Goal: Information Seeking & Learning: Find specific fact

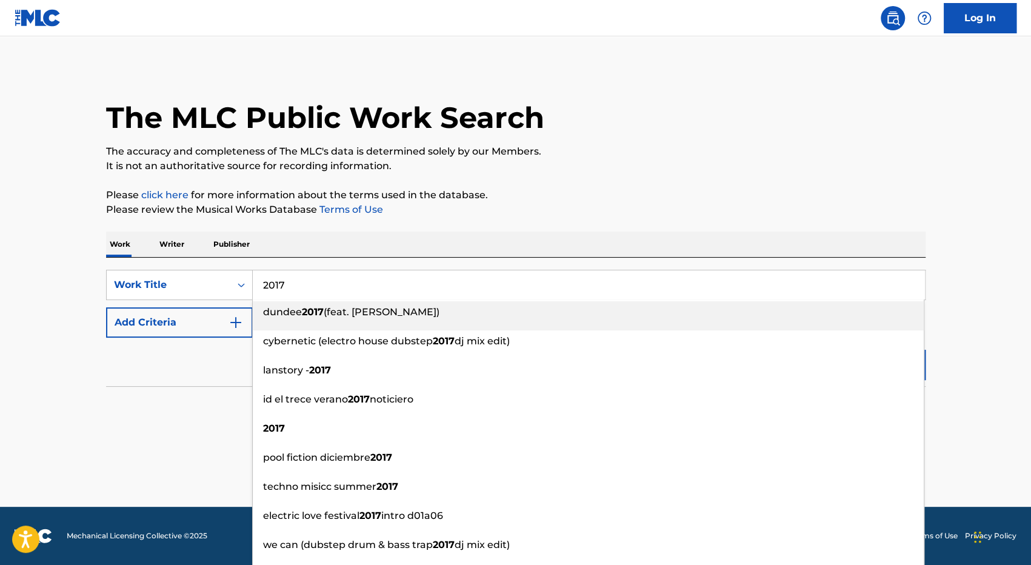
click at [291, 292] on input "2017" at bounding box center [589, 284] width 672 height 29
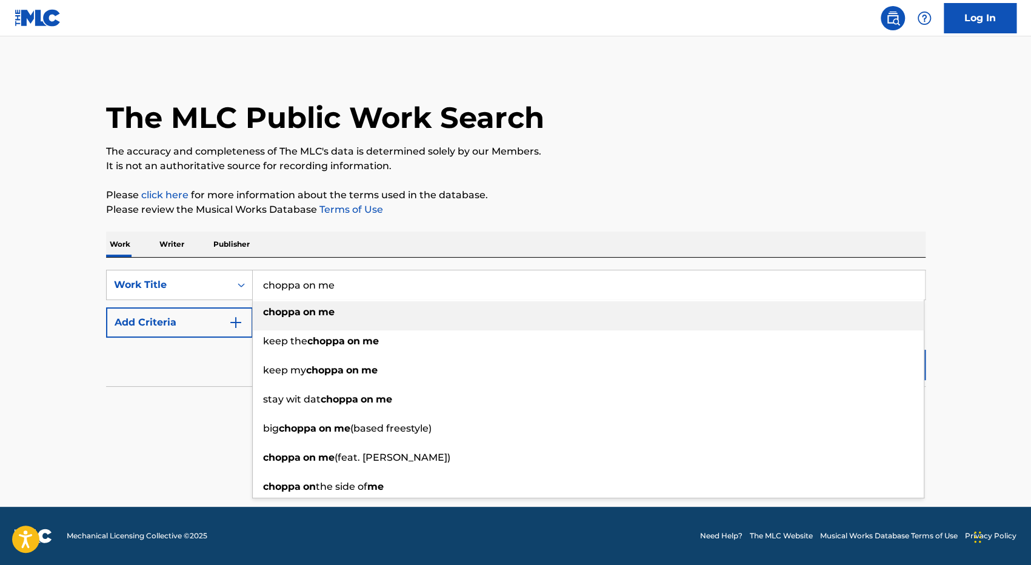
type input "choppa on me"
click at [292, 325] on li "choppa on me" at bounding box center [588, 315] width 671 height 29
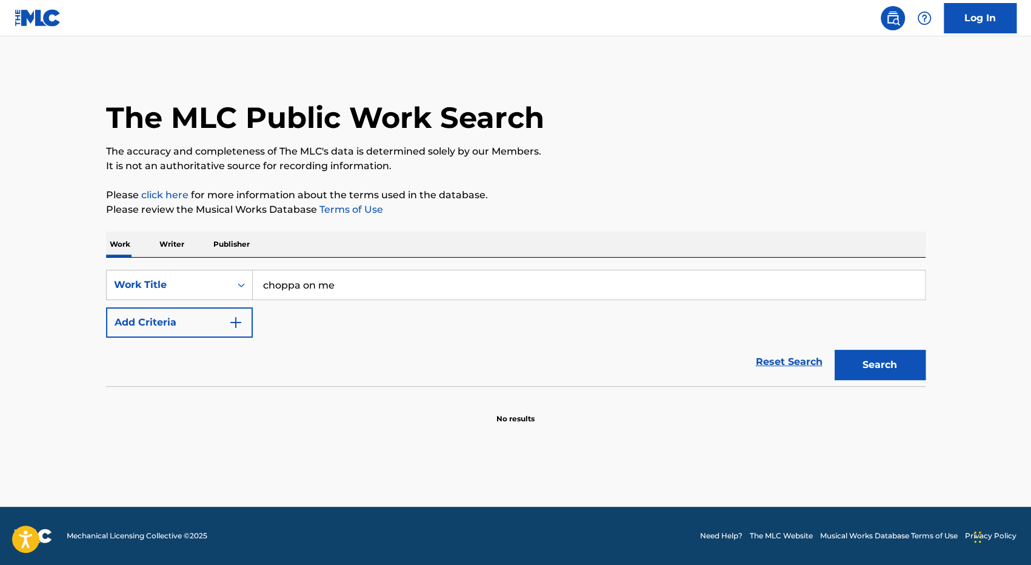
click at [854, 361] on button "Search" at bounding box center [880, 365] width 91 height 30
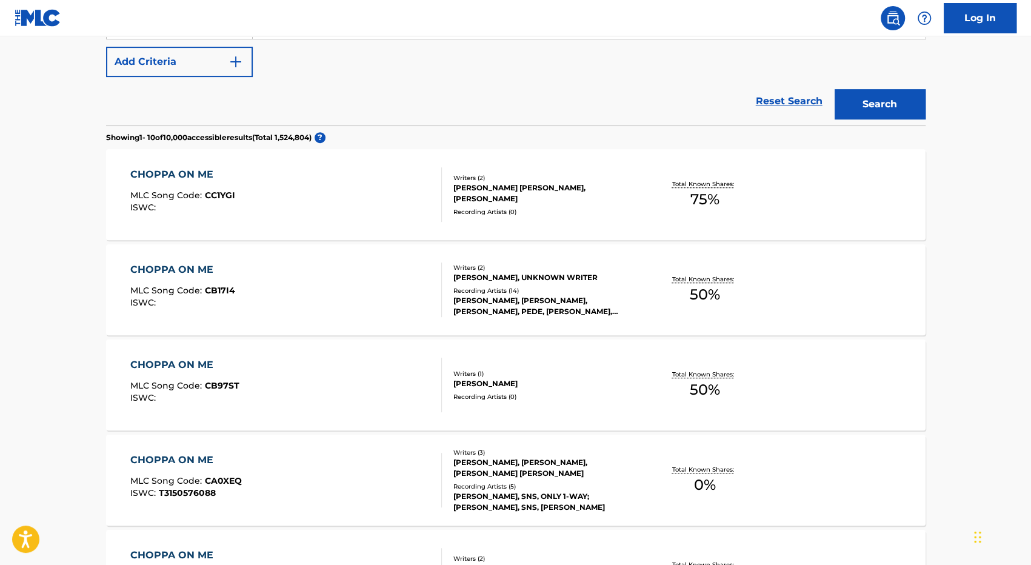
scroll to position [66, 0]
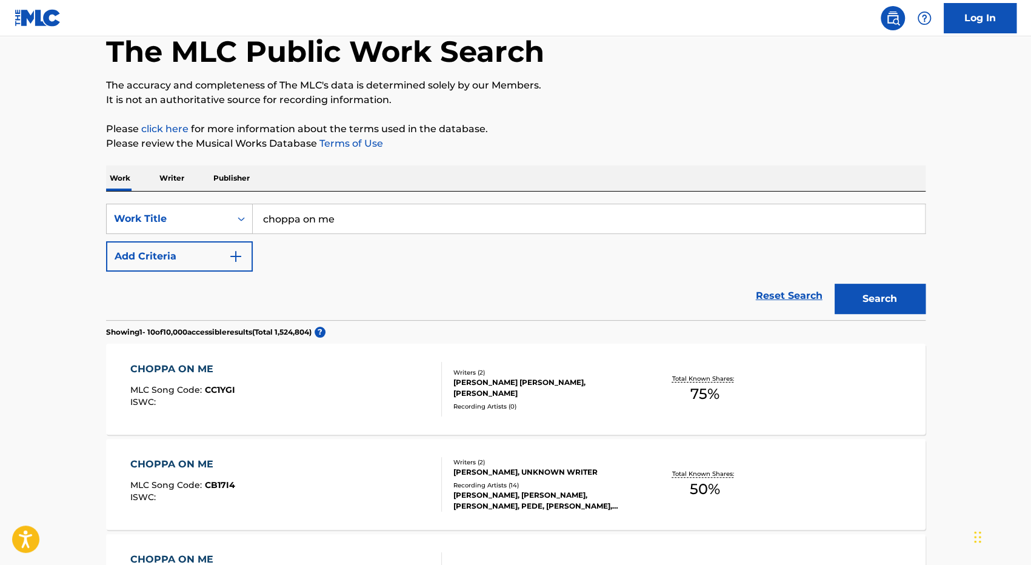
click at [199, 255] on button "Add Criteria" at bounding box center [179, 256] width 147 height 30
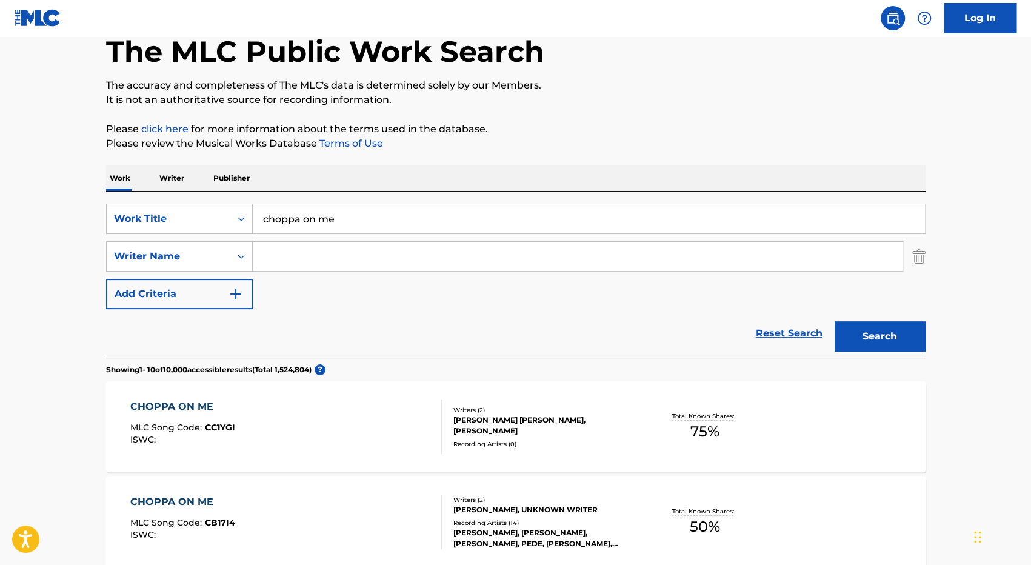
click at [359, 244] on input "Search Form" at bounding box center [578, 256] width 650 height 29
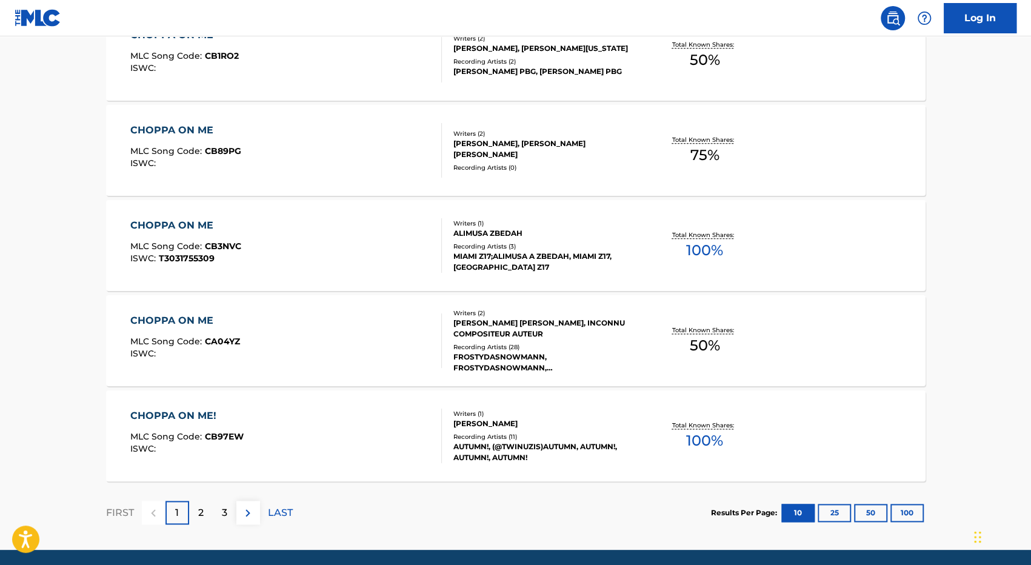
scroll to position [956, 0]
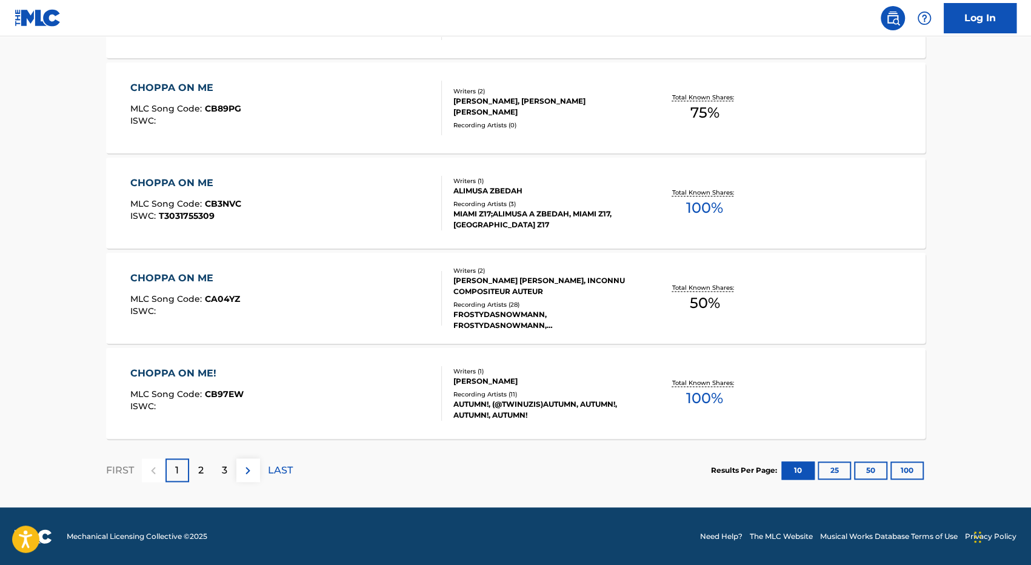
click at [251, 467] on img at bounding box center [248, 470] width 15 height 15
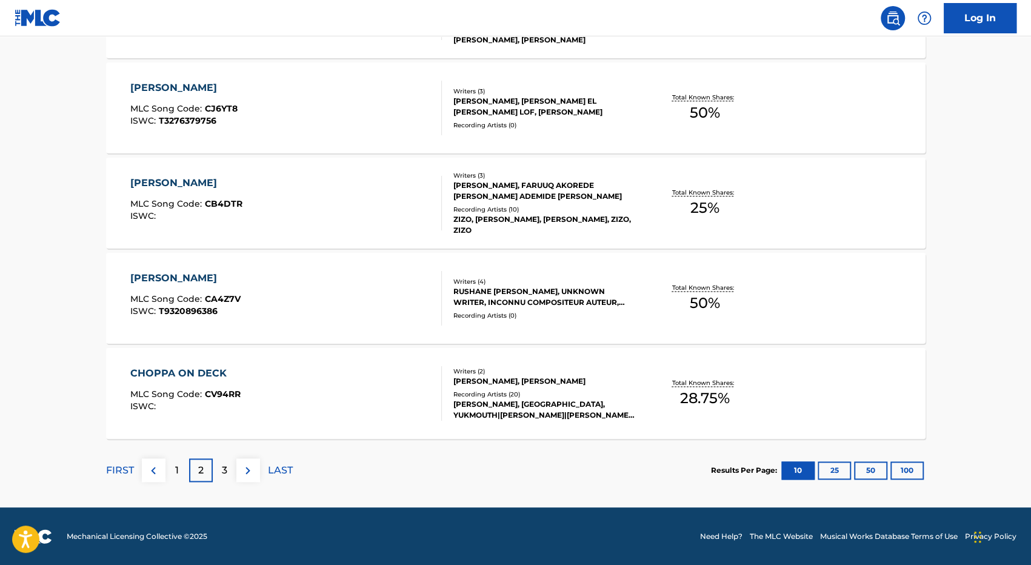
click at [253, 472] on img at bounding box center [248, 470] width 15 height 15
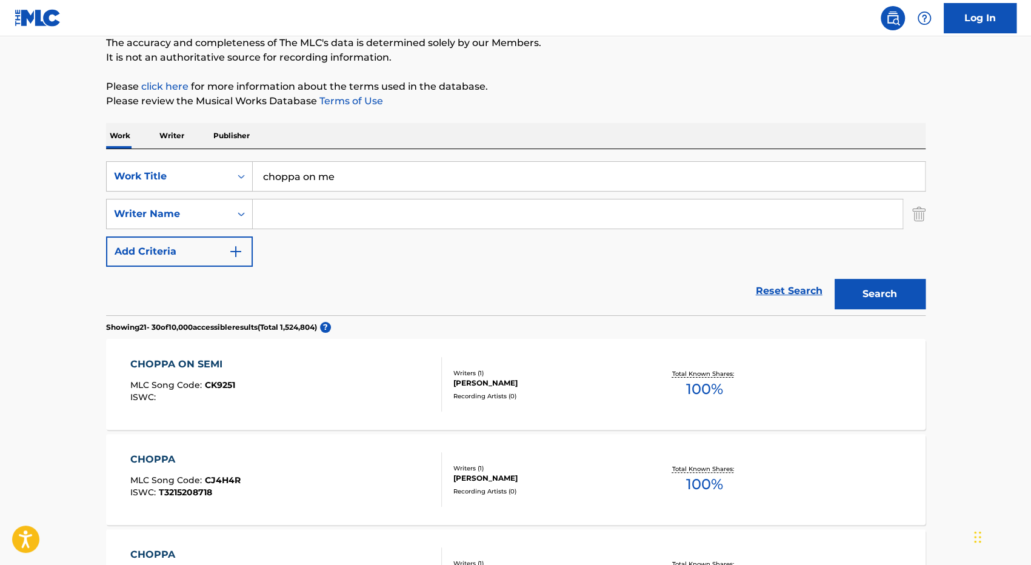
scroll to position [0, 0]
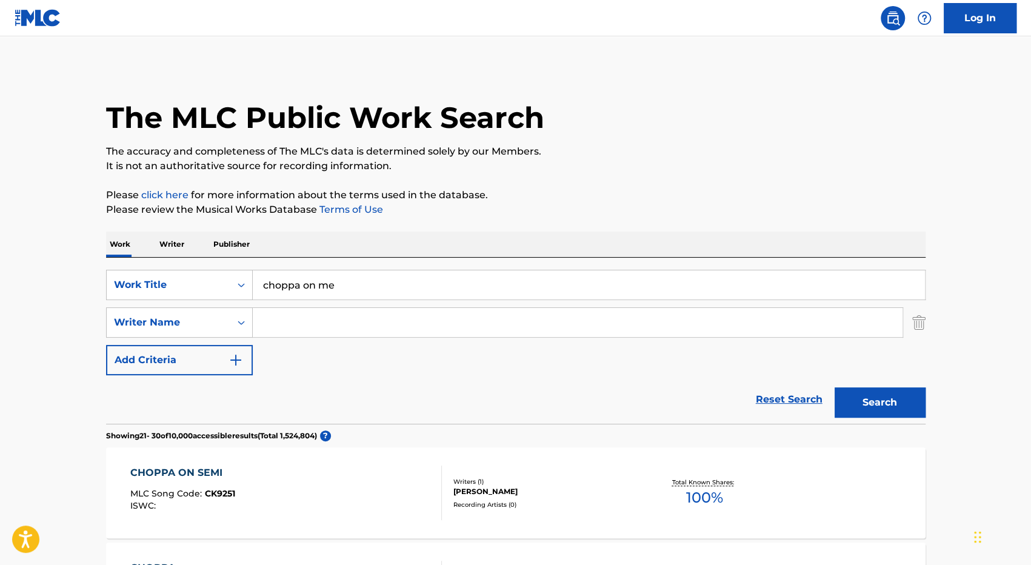
click at [375, 272] on input "choppa on me" at bounding box center [589, 284] width 672 height 29
paste input "SikoSlik"
click at [862, 397] on button "Search" at bounding box center [880, 402] width 91 height 30
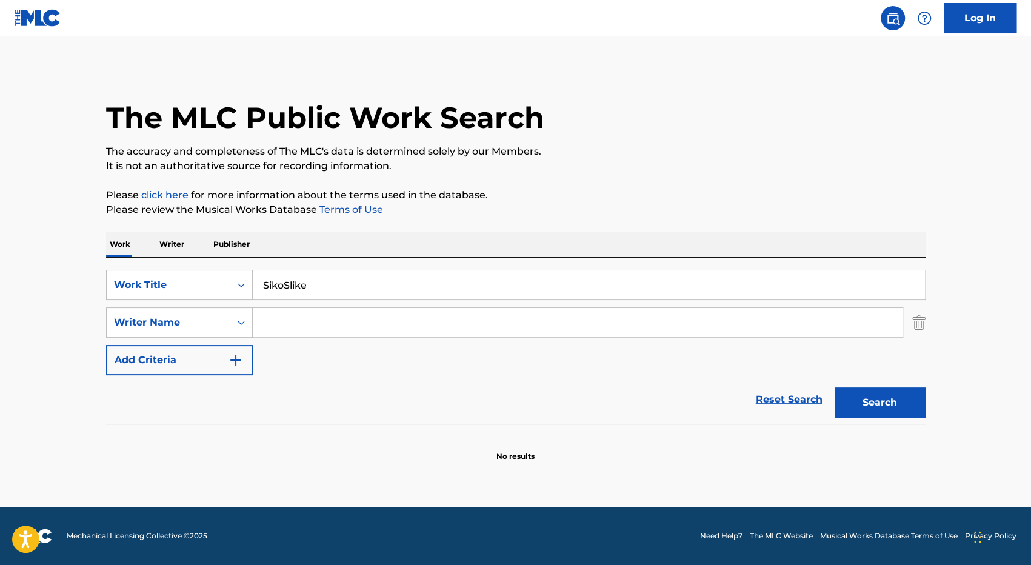
click at [310, 287] on input "SikoSlike" at bounding box center [589, 284] width 672 height 29
paste input "[PERSON_NAME]"
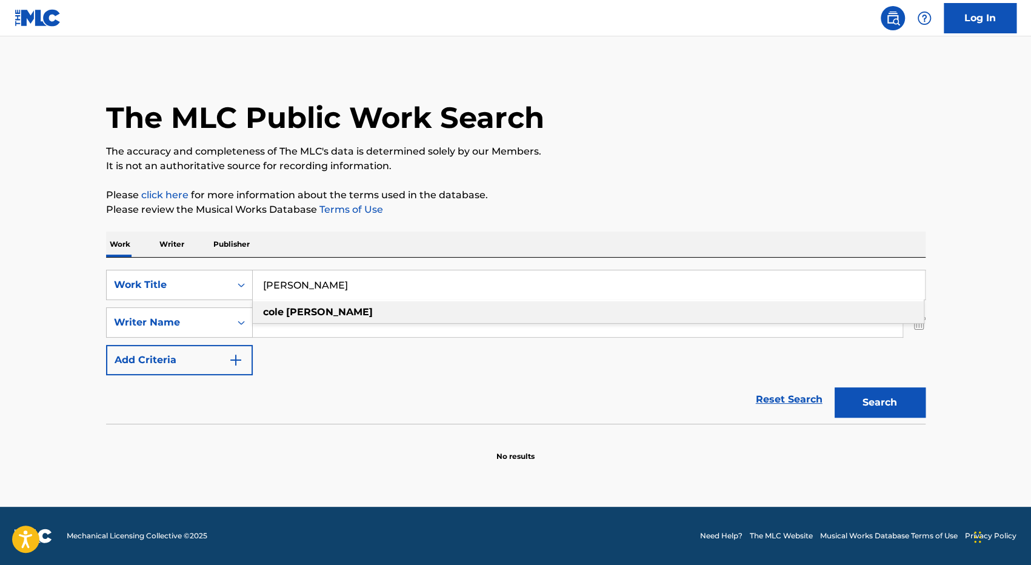
type input "[PERSON_NAME]"
click at [900, 417] on button "Search" at bounding box center [880, 402] width 91 height 30
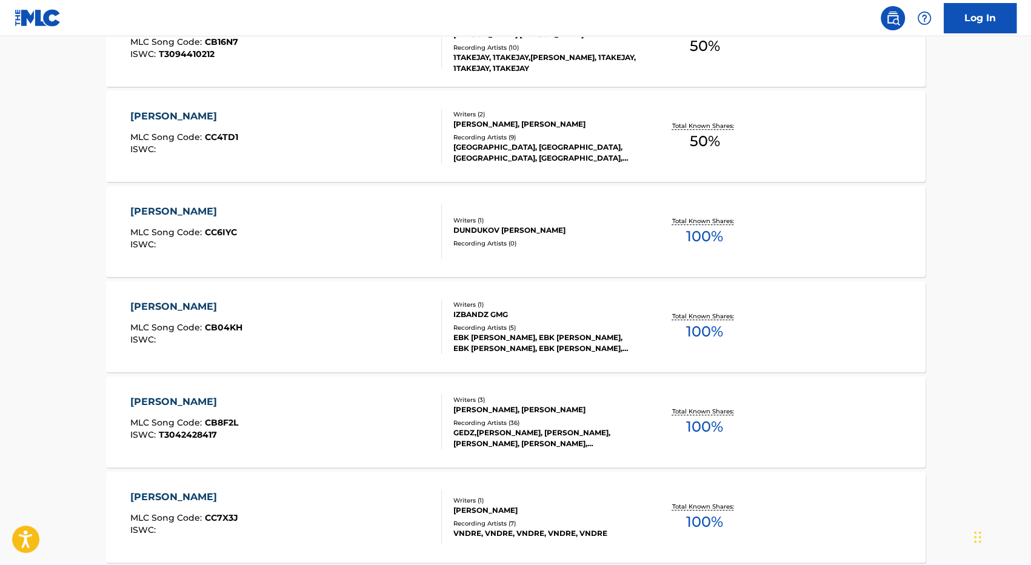
scroll to position [452, 0]
click at [177, 212] on div "[PERSON_NAME]" at bounding box center [183, 211] width 107 height 15
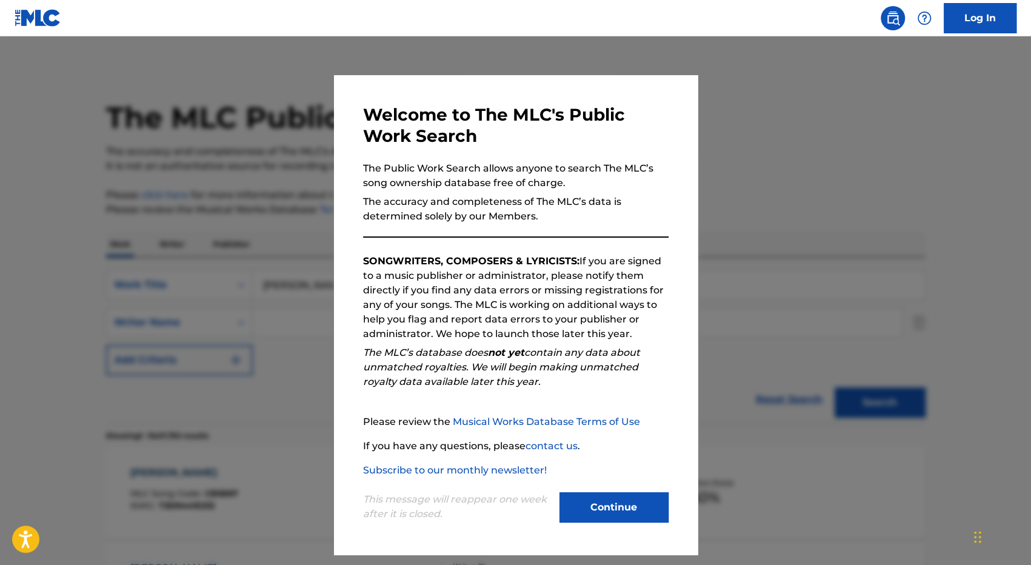
scroll to position [521, 0]
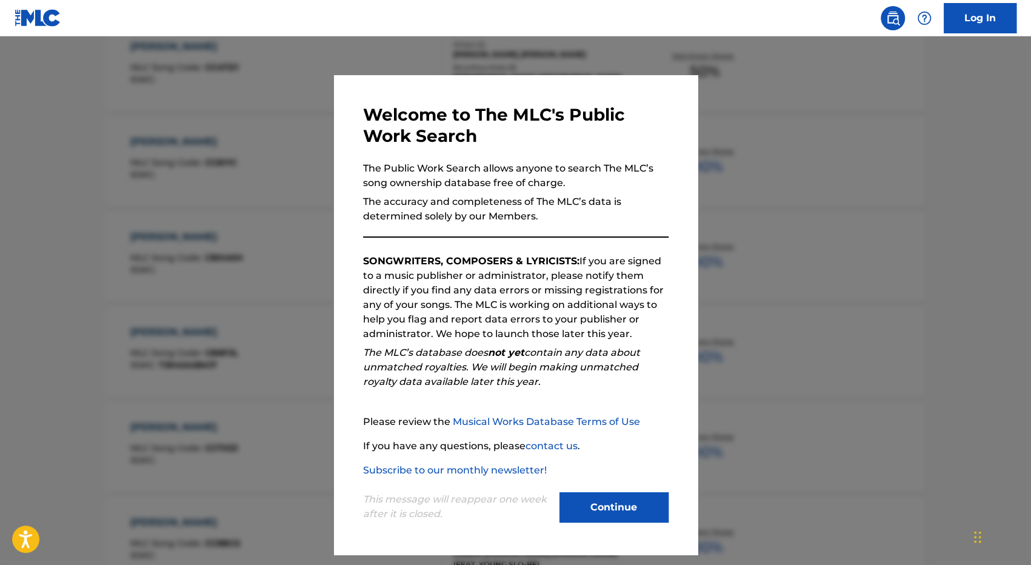
click at [609, 504] on button "Continue" at bounding box center [614, 507] width 109 height 30
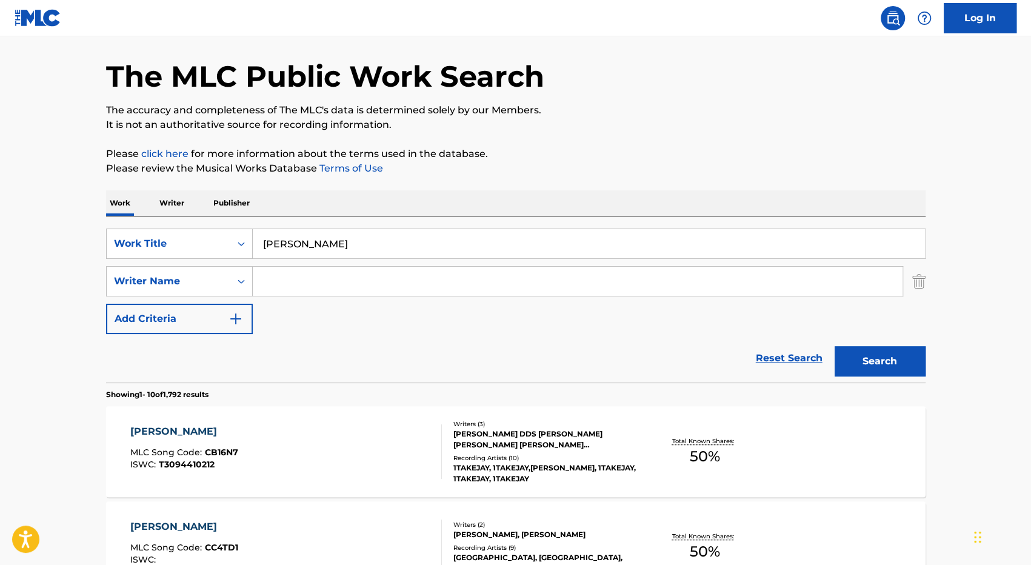
scroll to position [0, 0]
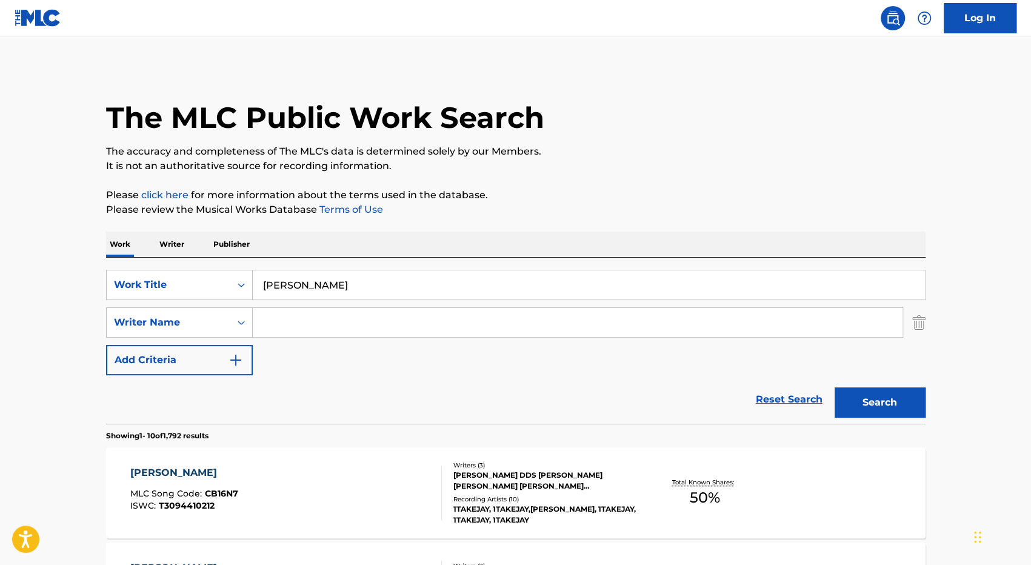
click at [412, 293] on input "[PERSON_NAME]" at bounding box center [589, 284] width 672 height 29
click at [835, 387] on button "Search" at bounding box center [880, 402] width 91 height 30
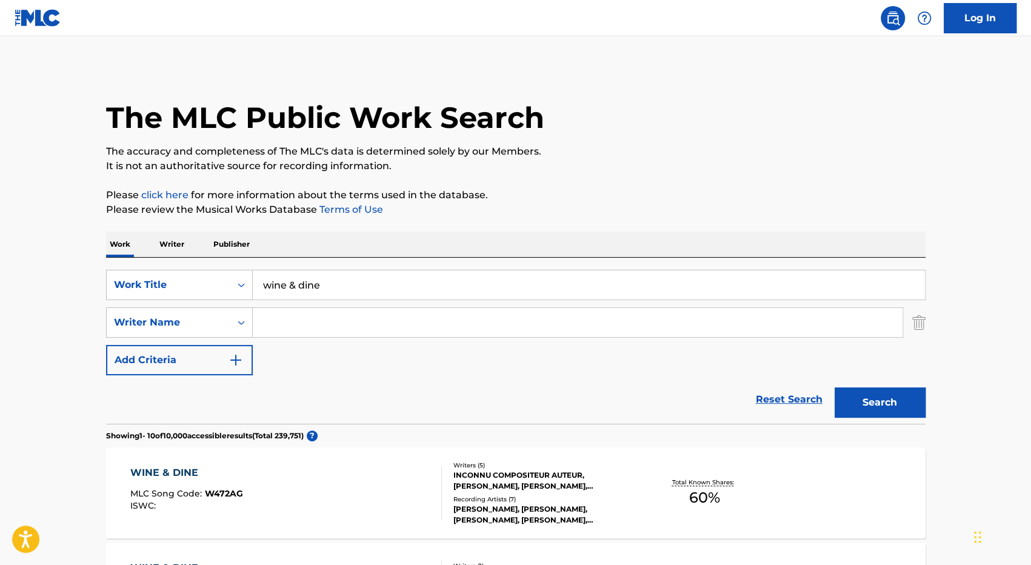
click at [377, 283] on input "wine & dine" at bounding box center [589, 284] width 672 height 29
type input "make a sound"
click at [835, 387] on button "Search" at bounding box center [880, 402] width 91 height 30
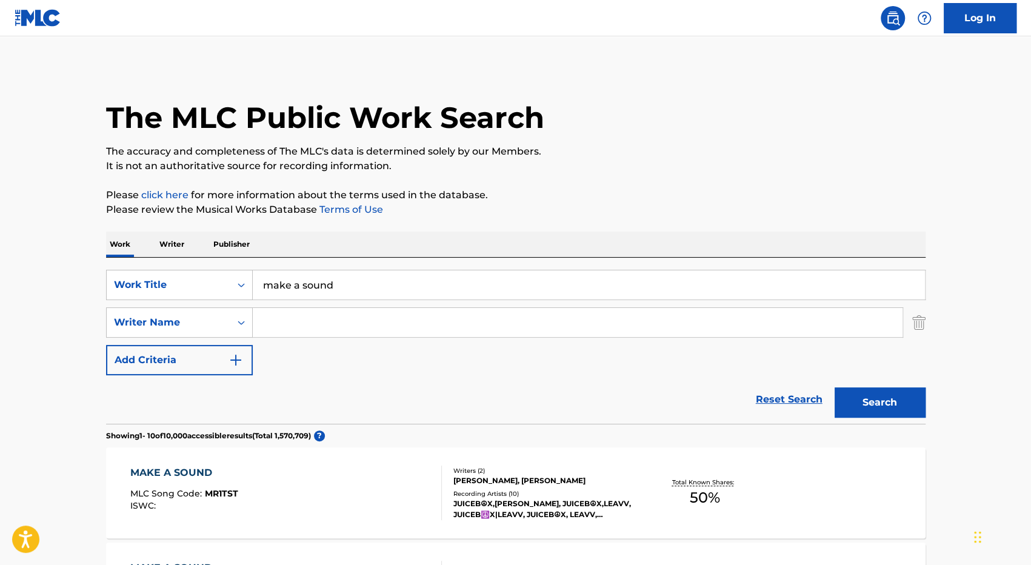
click at [603, 203] on p "Please review the Musical Works Database Terms of Use" at bounding box center [516, 209] width 820 height 15
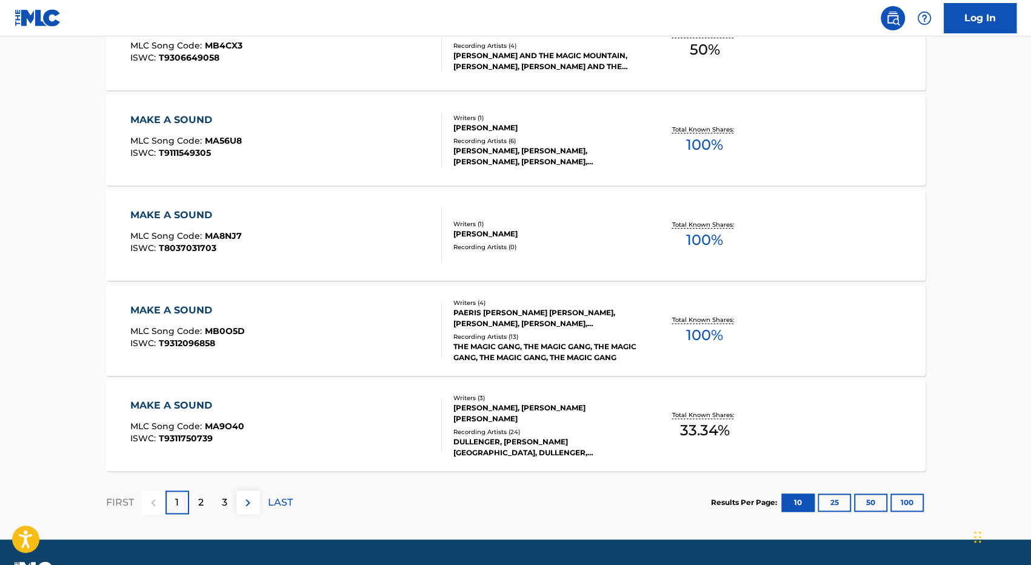
scroll to position [925, 0]
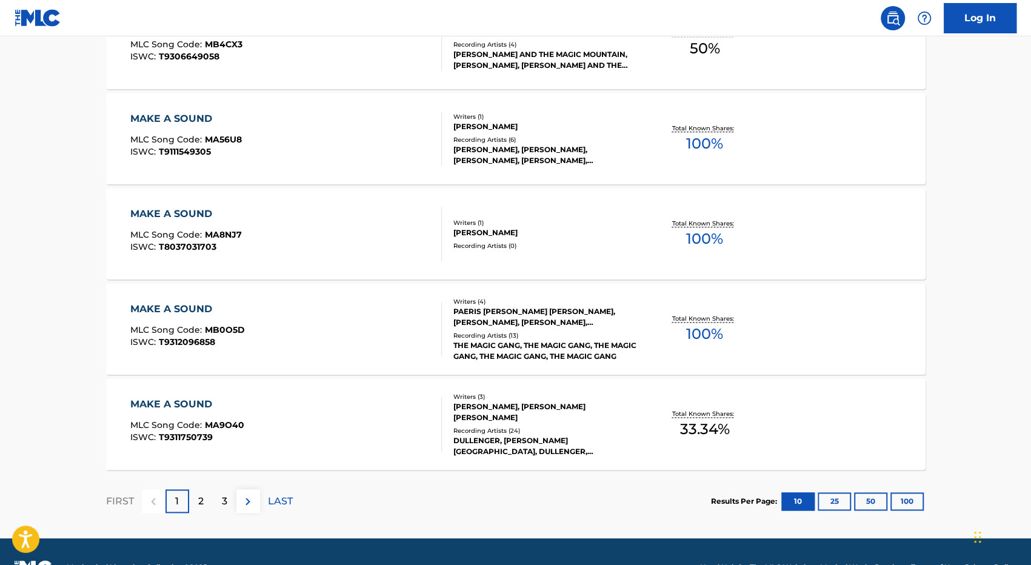
click at [261, 499] on div "FIRST 1 2 3 LAST" at bounding box center [199, 501] width 187 height 24
click at [253, 499] on img at bounding box center [248, 501] width 15 height 15
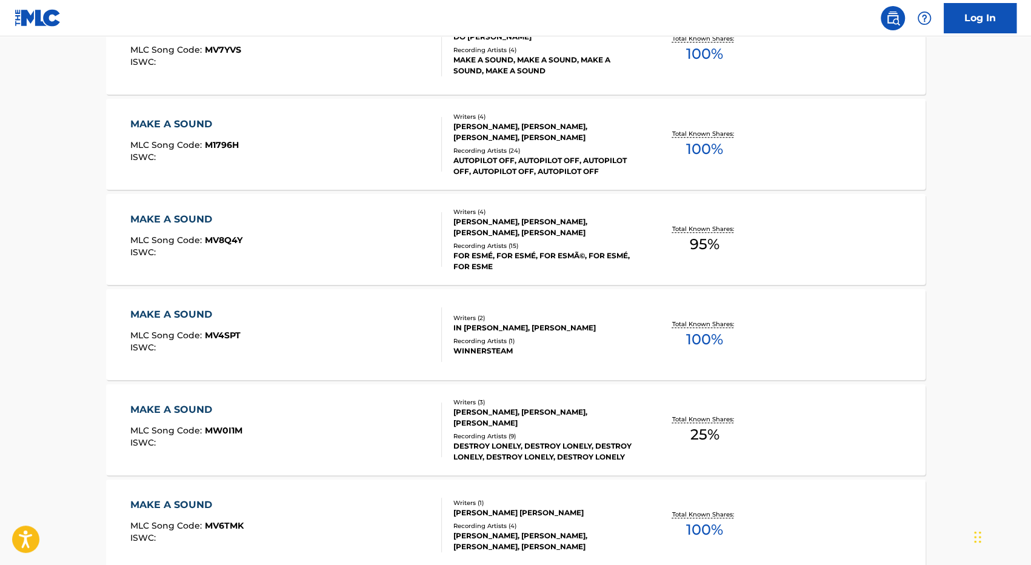
scroll to position [444, 0]
click at [202, 410] on div "MAKE A SOUND" at bounding box center [186, 409] width 112 height 15
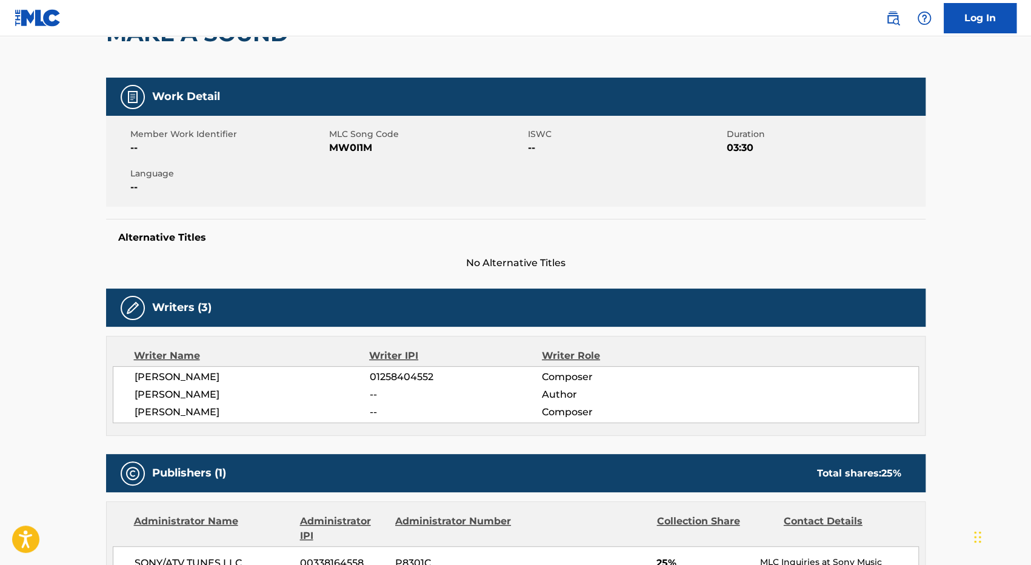
scroll to position [139, 0]
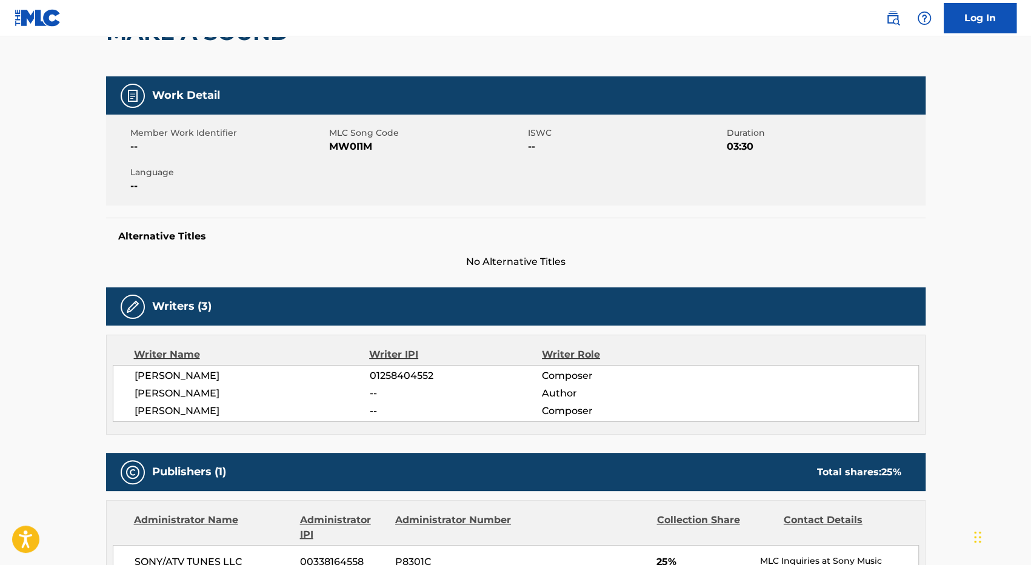
click at [420, 373] on span "01258404552" at bounding box center [455, 376] width 172 height 15
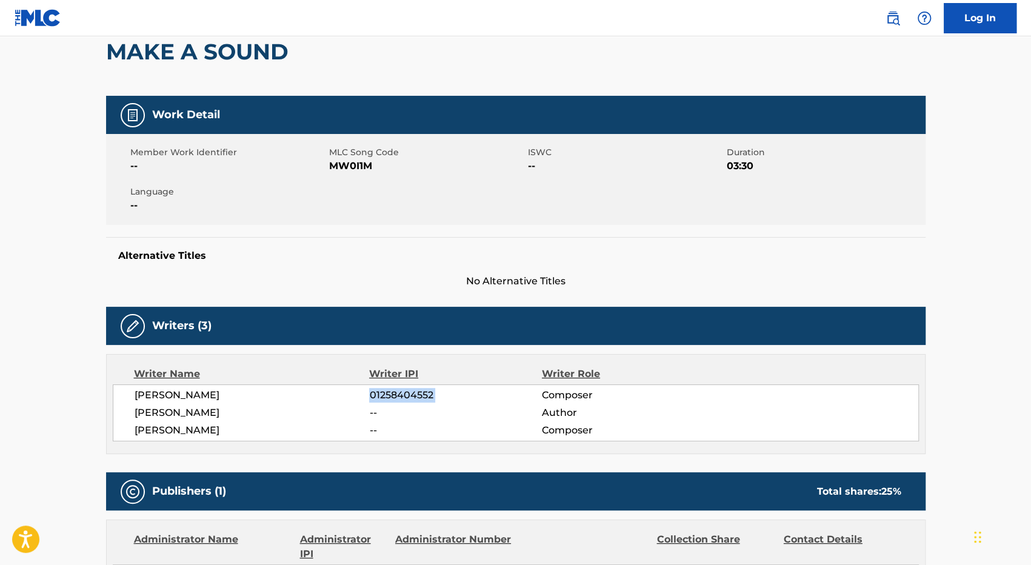
scroll to position [0, 0]
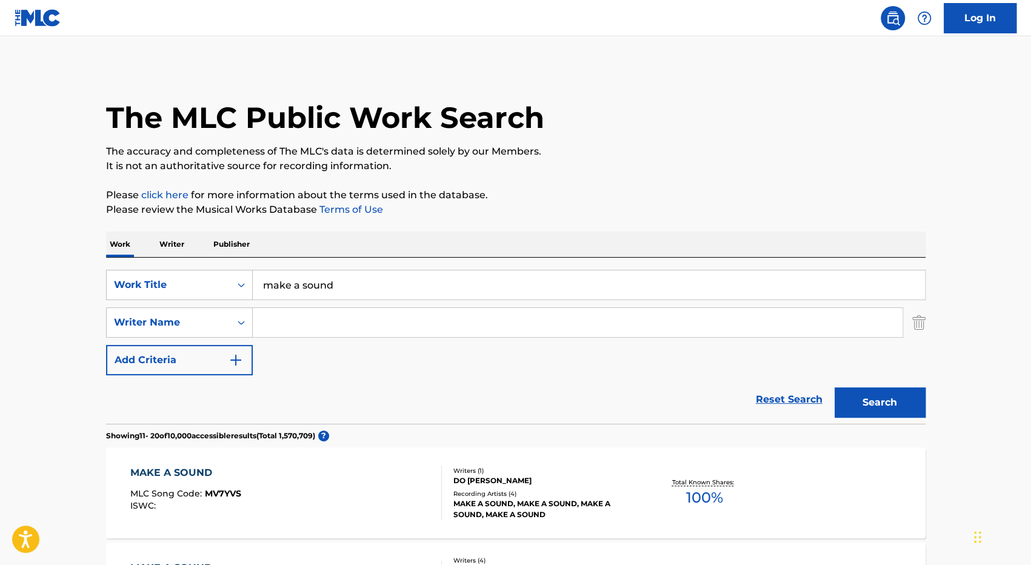
click at [347, 270] on input "make a sound" at bounding box center [589, 284] width 672 height 29
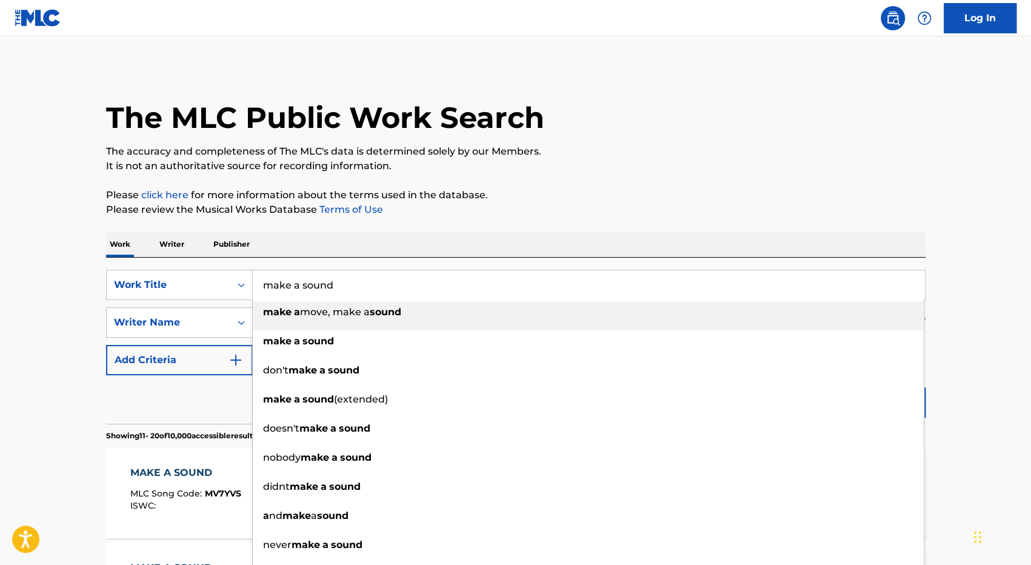
paste input "ЯЛРС (ILDB)"
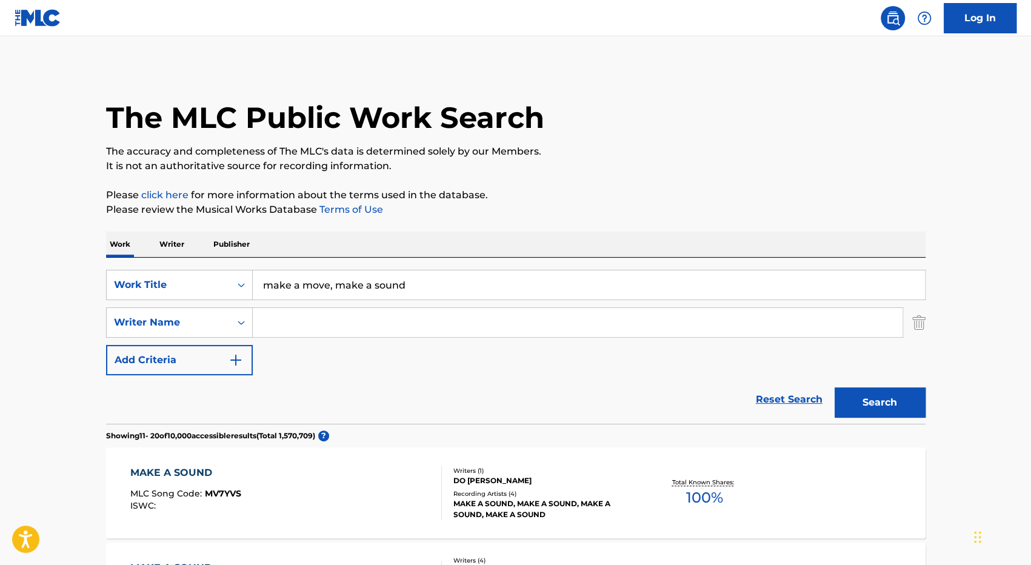
click at [382, 285] on input "make a move, make a sound" at bounding box center [589, 284] width 672 height 29
paste input "ЯЛРС (ILDB)"
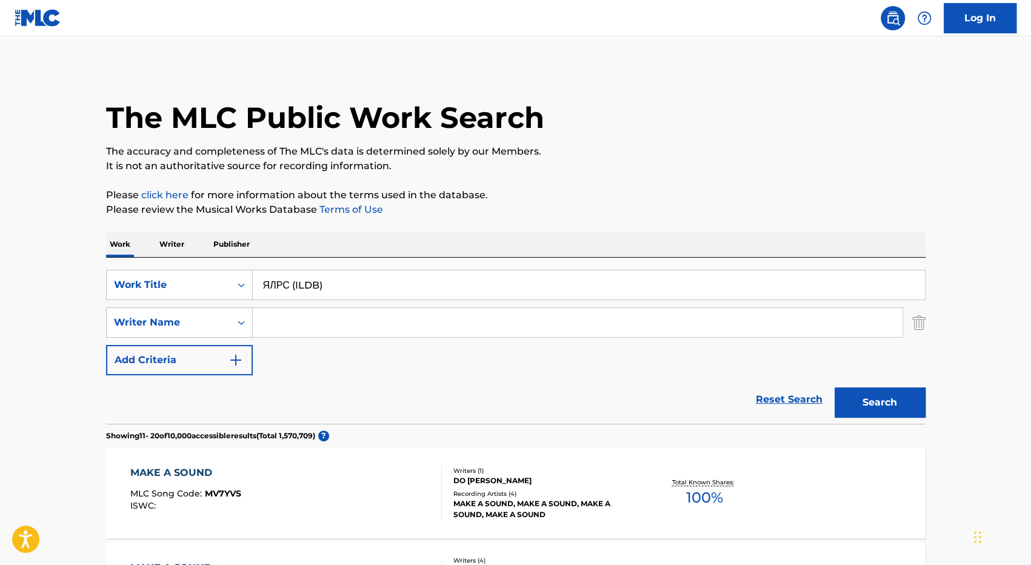
click at [877, 390] on button "Search" at bounding box center [880, 402] width 91 height 30
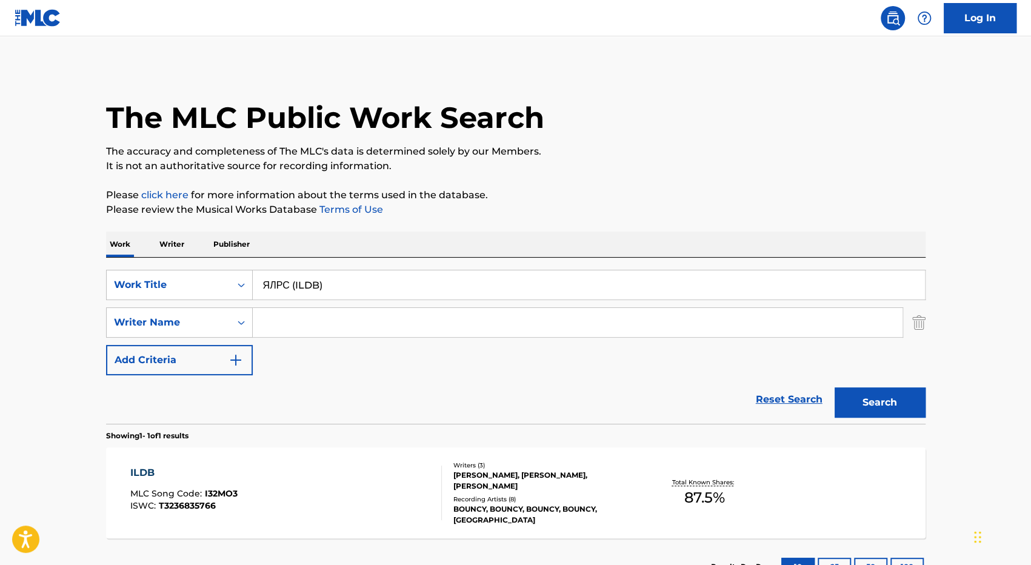
click at [324, 295] on input "ЯЛРС (ILDB)" at bounding box center [589, 284] width 672 height 29
paste input "No Rats This Time"
click at [324, 295] on input "No Rats This Time" at bounding box center [589, 284] width 672 height 29
click at [835, 387] on button "Search" at bounding box center [880, 402] width 91 height 30
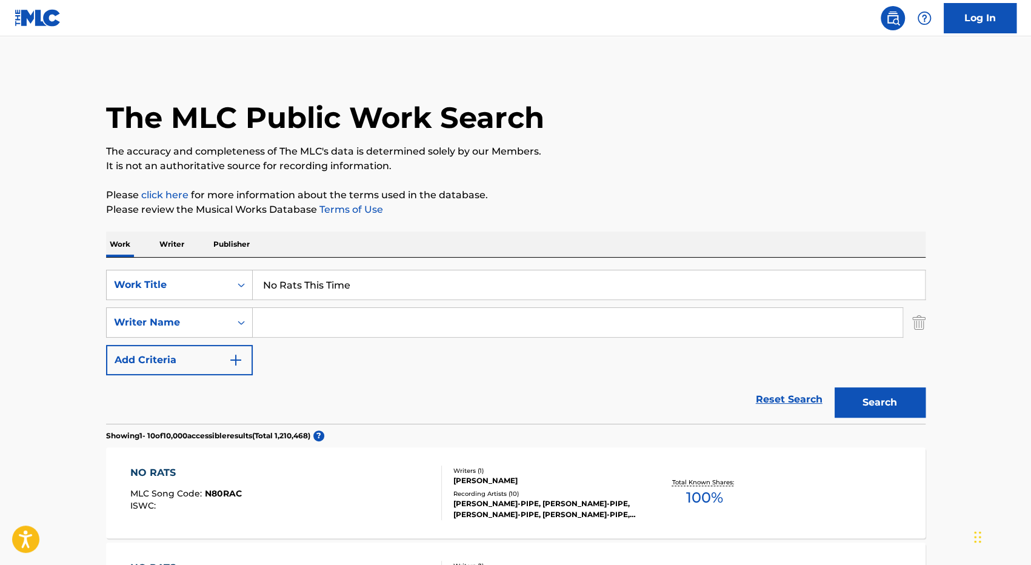
click at [378, 285] on input "No Rats This Time" at bounding box center [589, 284] width 672 height 29
paste input "Дежавю (Deja vu)"
click at [857, 396] on button "Search" at bounding box center [880, 402] width 91 height 30
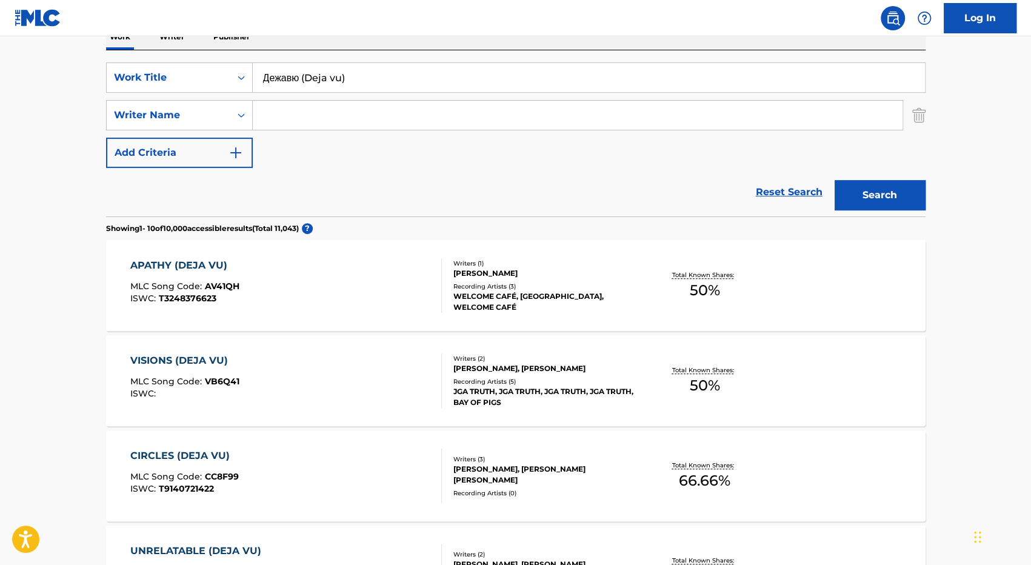
scroll to position [210, 0]
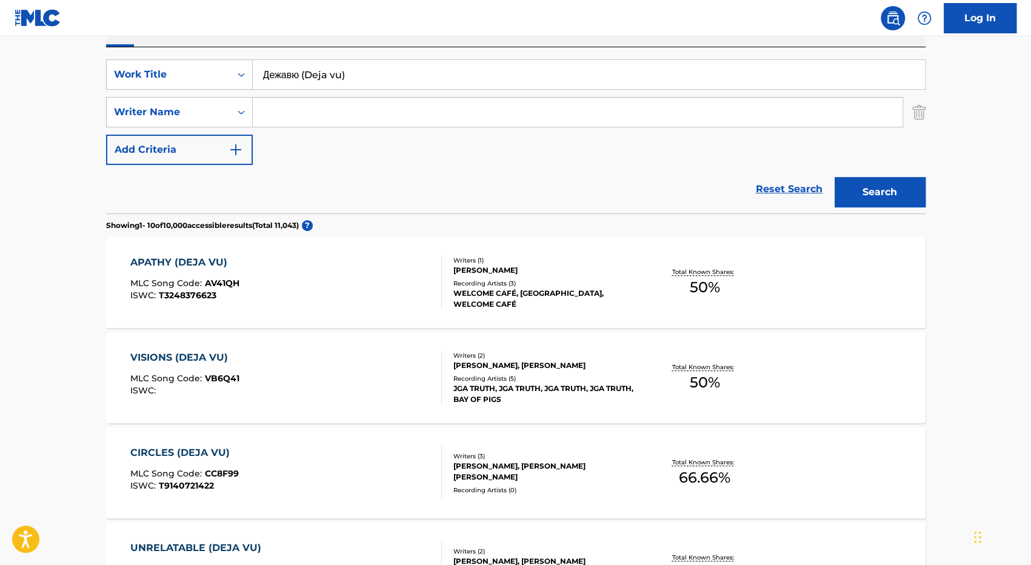
click at [397, 81] on input "Дежавю (Deja vu)" at bounding box center [589, 74] width 672 height 29
click at [897, 201] on button "Search" at bounding box center [880, 192] width 91 height 30
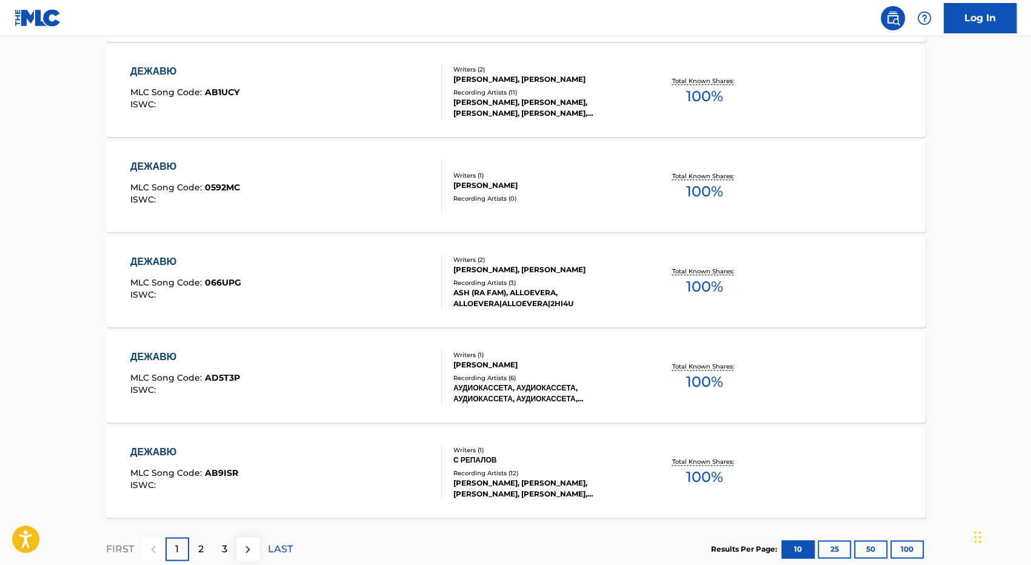
scroll to position [956, 0]
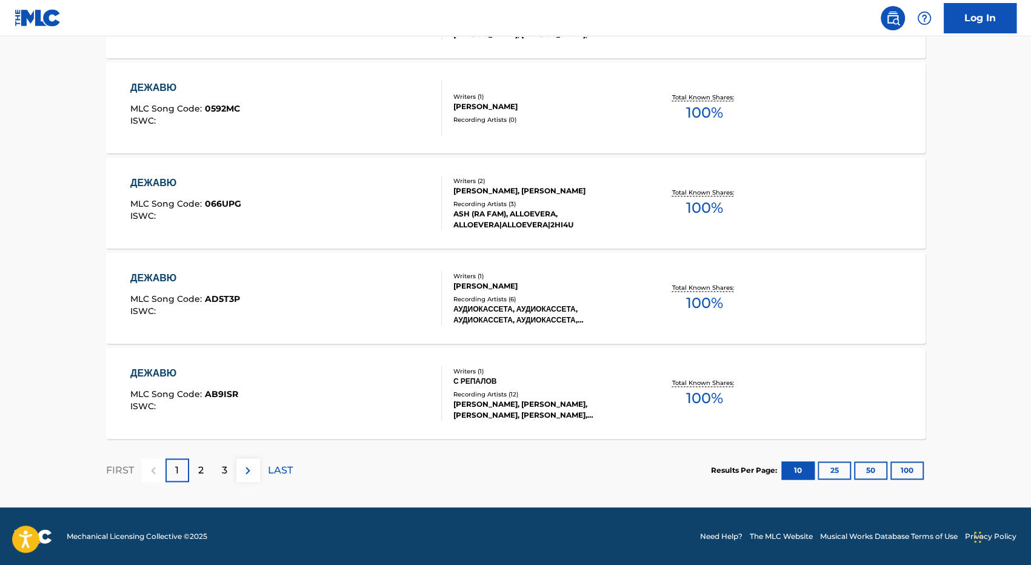
click at [251, 463] on img at bounding box center [248, 470] width 15 height 15
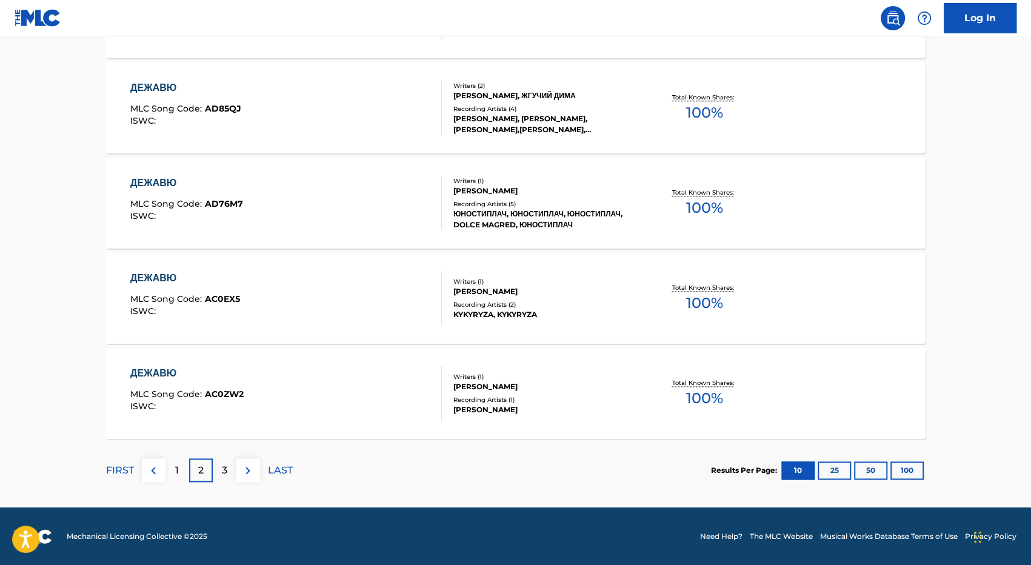
click at [256, 467] on button at bounding box center [248, 470] width 24 height 24
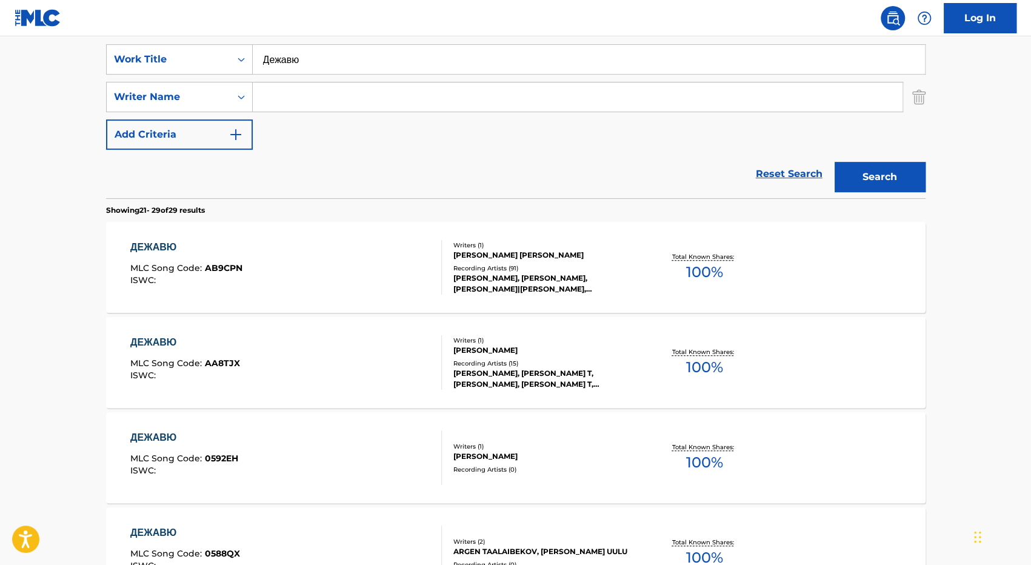
scroll to position [0, 0]
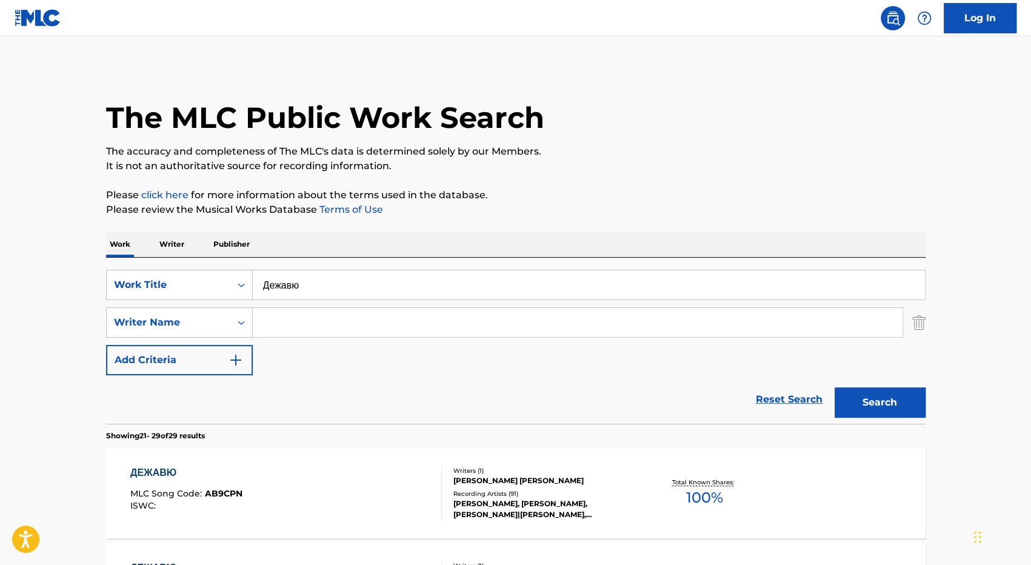
click at [416, 281] on input "Дежавю" at bounding box center [589, 284] width 672 height 29
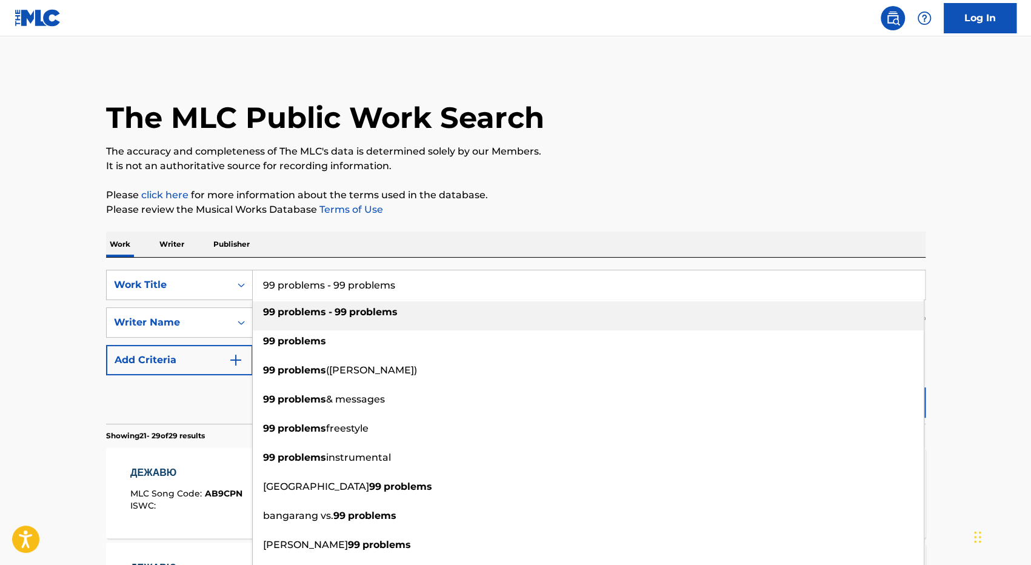
click at [386, 284] on input "99 problems - 99 problems" at bounding box center [589, 284] width 672 height 29
click at [416, 286] on input "99 problems - 99 problems" at bounding box center [589, 284] width 672 height 29
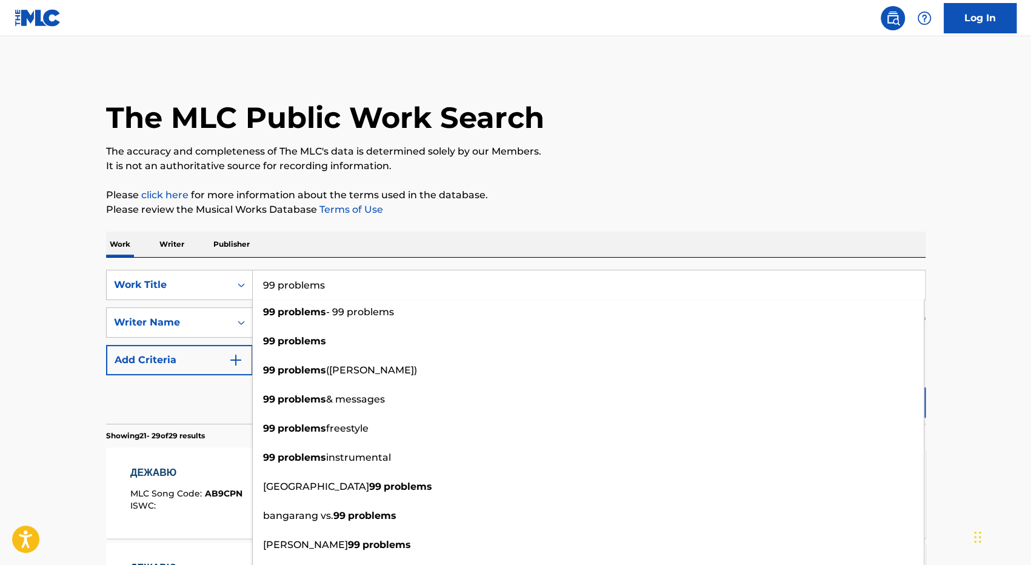
type input "99 problems"
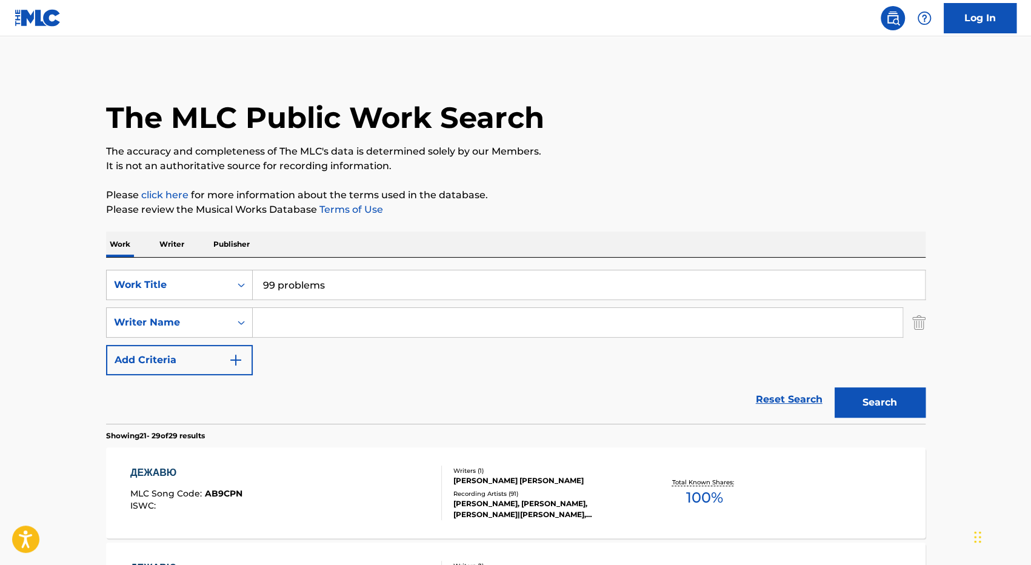
click at [905, 405] on button "Search" at bounding box center [880, 402] width 91 height 30
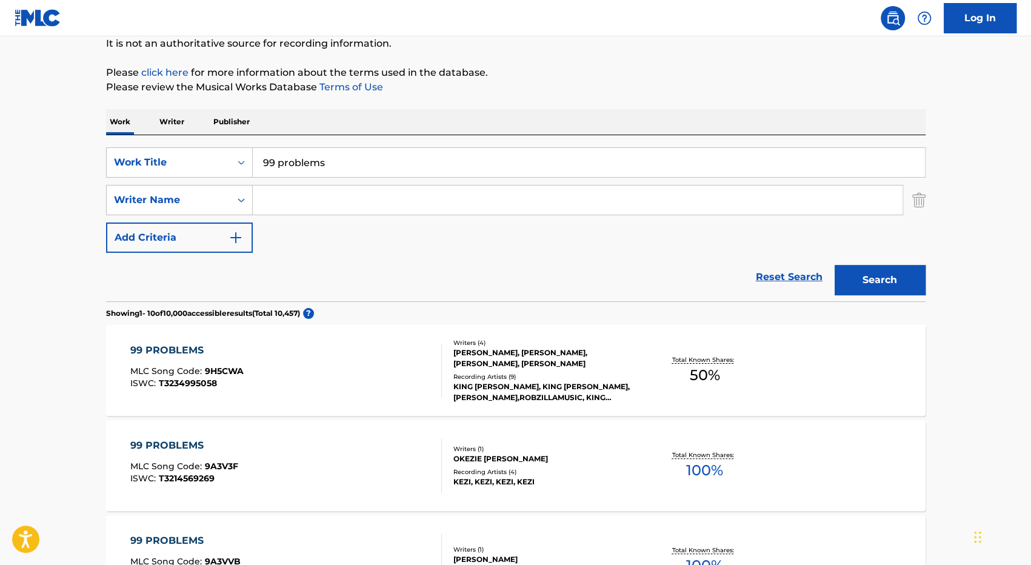
scroll to position [125, 0]
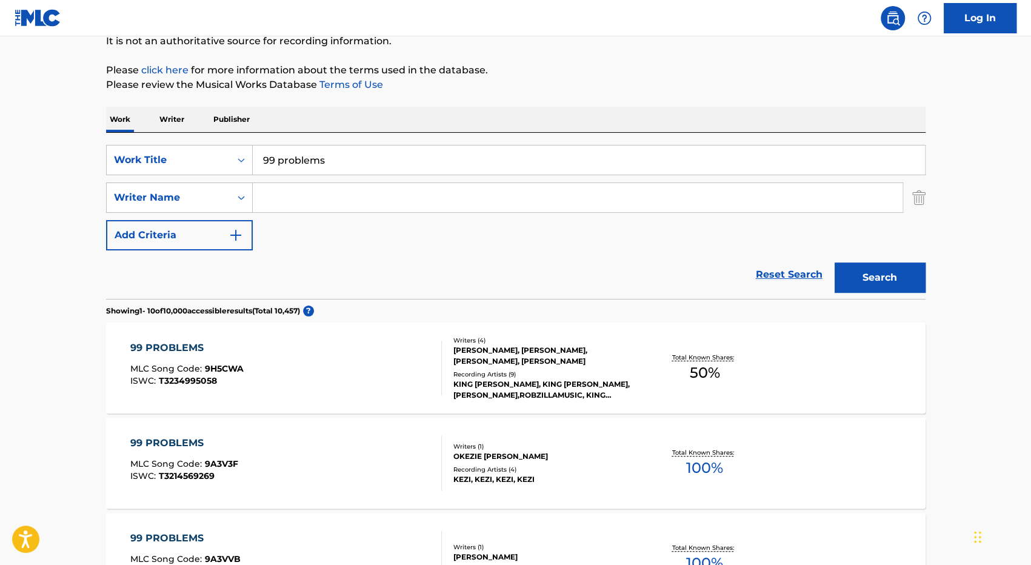
click at [367, 196] on input "Search Form" at bounding box center [578, 197] width 650 height 29
paste input "[PERSON_NAME]"
type input "[PERSON_NAME]"
paste input "[PERSON_NAME]"
type input "[PERSON_NAME]"
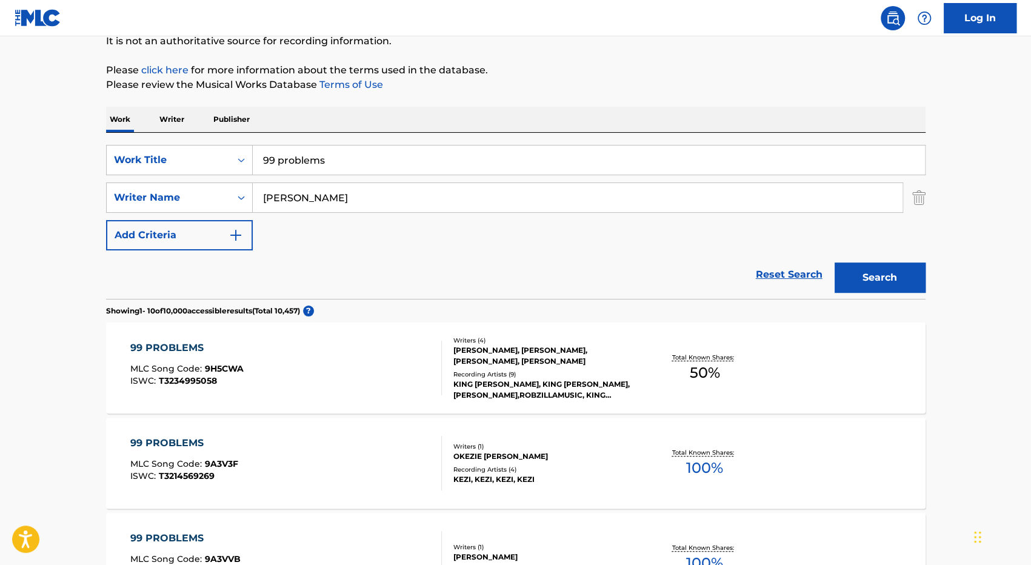
click at [908, 278] on button "Search" at bounding box center [880, 278] width 91 height 30
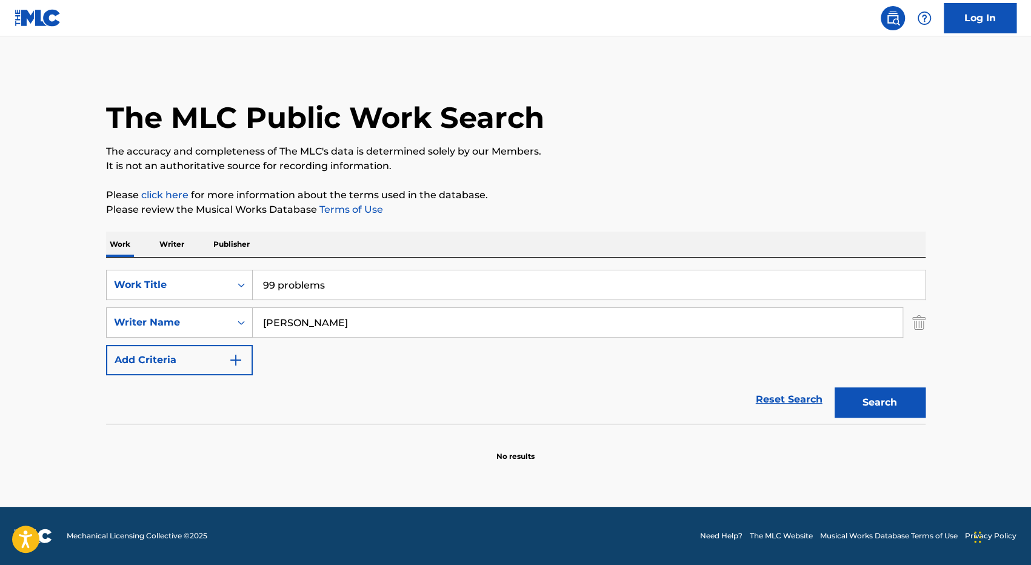
scroll to position [0, 0]
click at [336, 288] on input "99 problems" at bounding box center [589, 284] width 672 height 29
paste input "Дежавю"
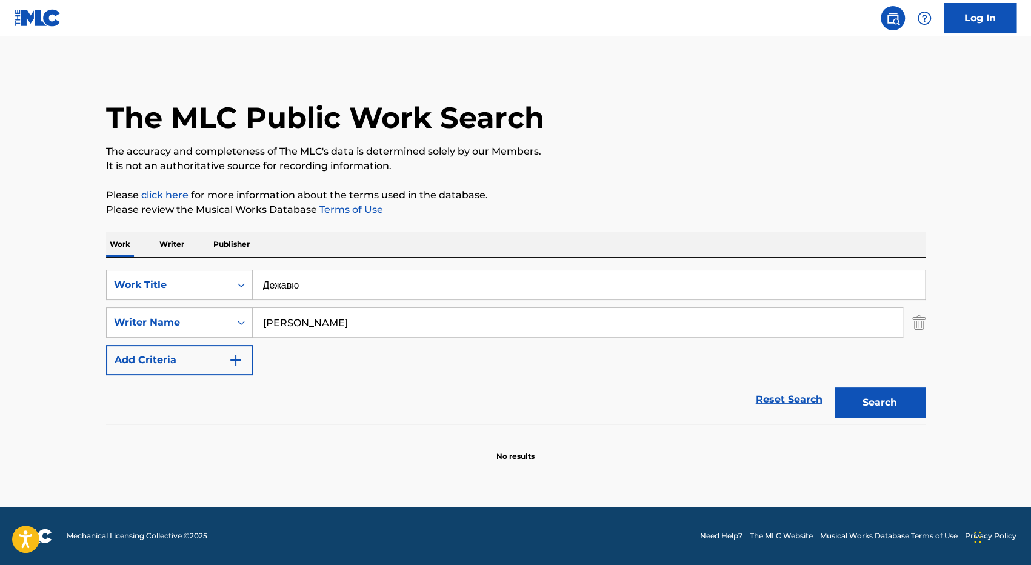
type input "Дежавю"
click at [868, 404] on button "Search" at bounding box center [880, 402] width 91 height 30
click at [912, 330] on img "Search Form" at bounding box center [918, 322] width 13 height 30
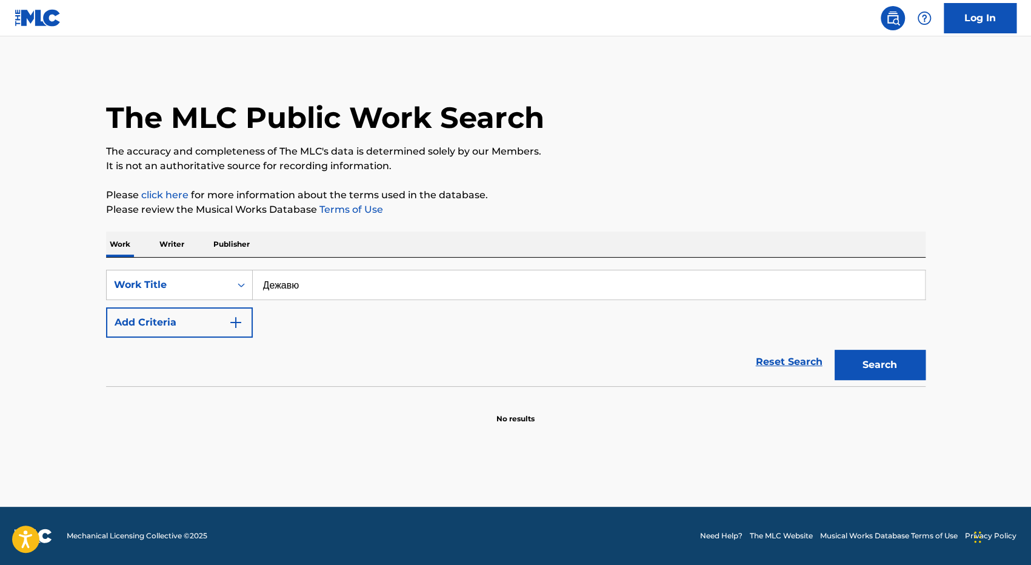
click at [878, 361] on button "Search" at bounding box center [880, 365] width 91 height 30
click at [492, 293] on input "Search Form" at bounding box center [589, 284] width 672 height 29
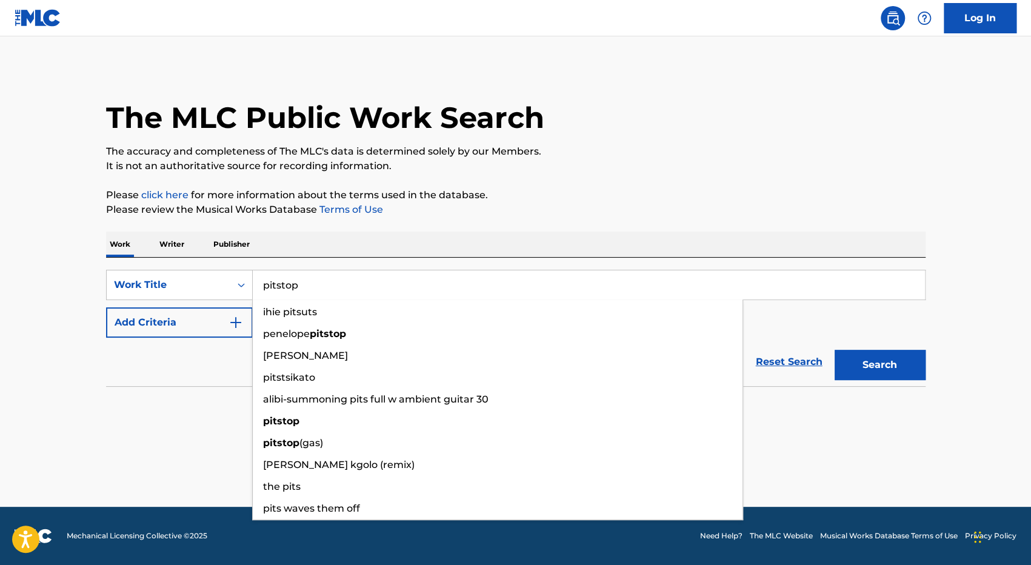
type input "pitstop"
click at [216, 316] on button "Add Criteria" at bounding box center [179, 322] width 147 height 30
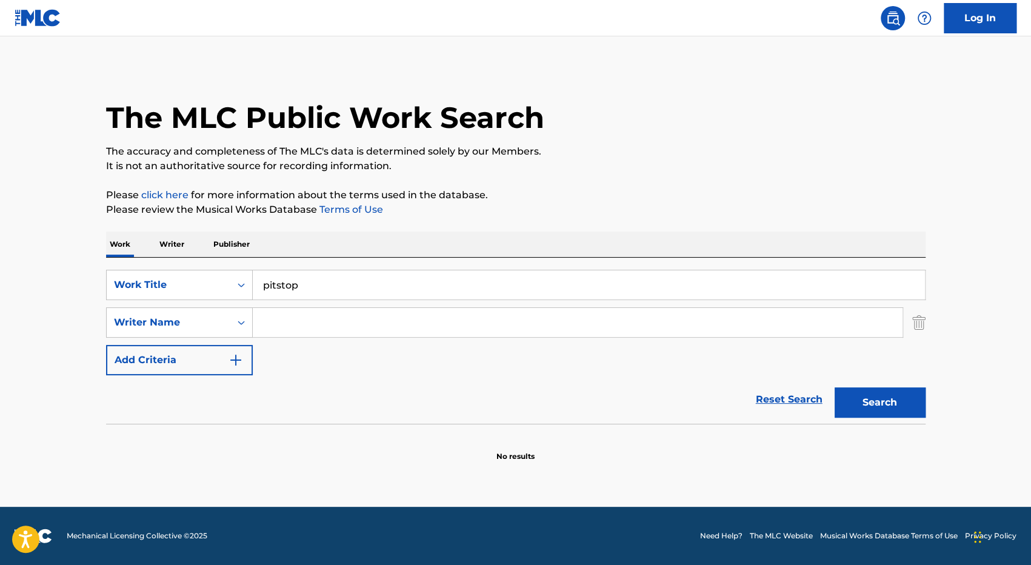
click at [333, 310] on input "Search Form" at bounding box center [578, 322] width 650 height 29
paste input "Mithad Melikov"
click at [479, 348] on div "mithad melikov" at bounding box center [486, 350] width 467 height 22
type input "mithad melikov"
click at [890, 406] on button "Search" at bounding box center [880, 402] width 91 height 30
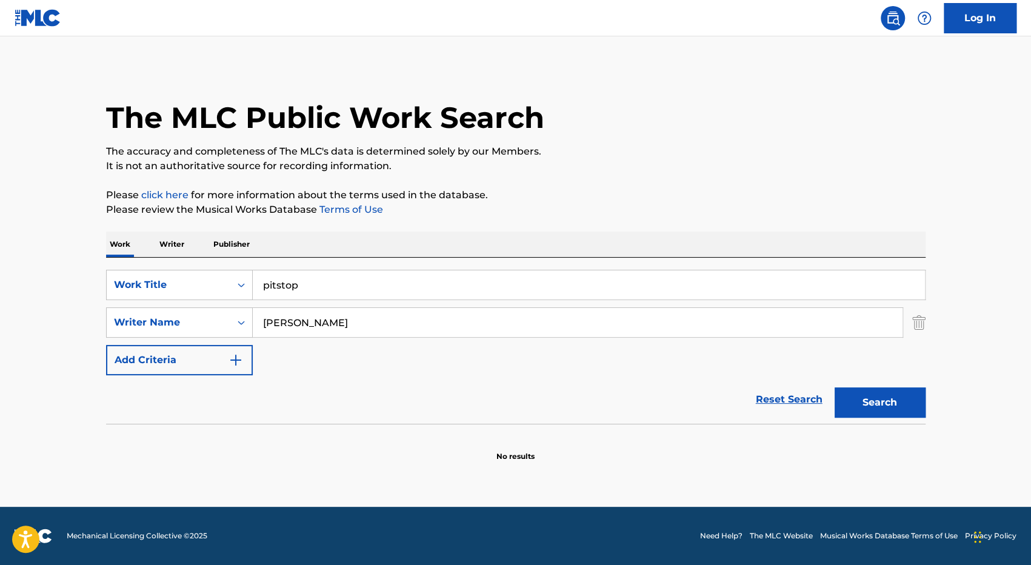
click at [510, 322] on input "mithad melikov" at bounding box center [578, 322] width 650 height 29
click at [346, 347] on div "mithad melikov" at bounding box center [486, 350] width 467 height 22
click at [879, 399] on button "Search" at bounding box center [880, 402] width 91 height 30
click at [600, 276] on input "pitstop" at bounding box center [589, 284] width 672 height 29
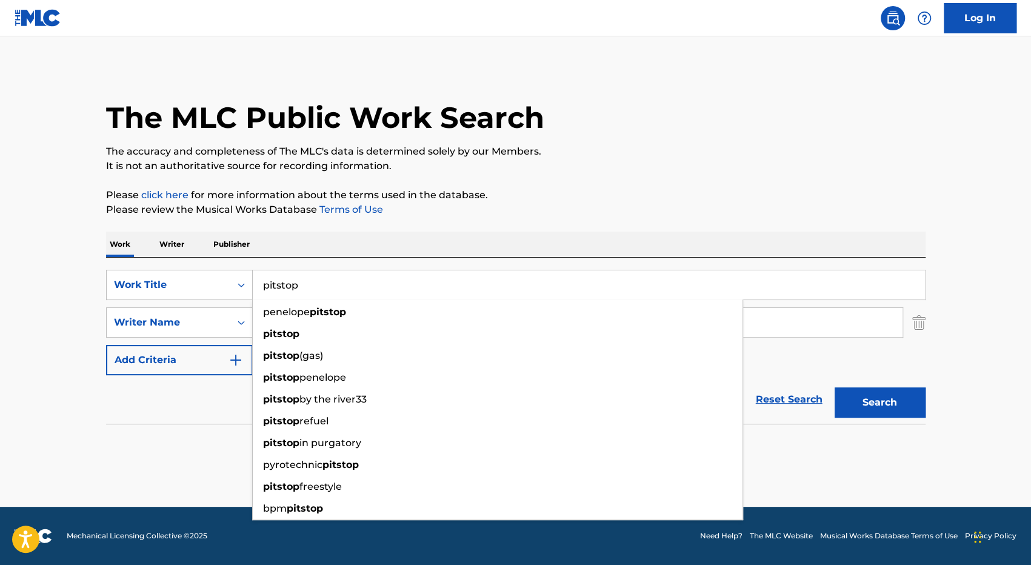
click at [354, 278] on input "pitstop" at bounding box center [589, 284] width 672 height 29
paste input "Добро Пожаловать (Welcome)"
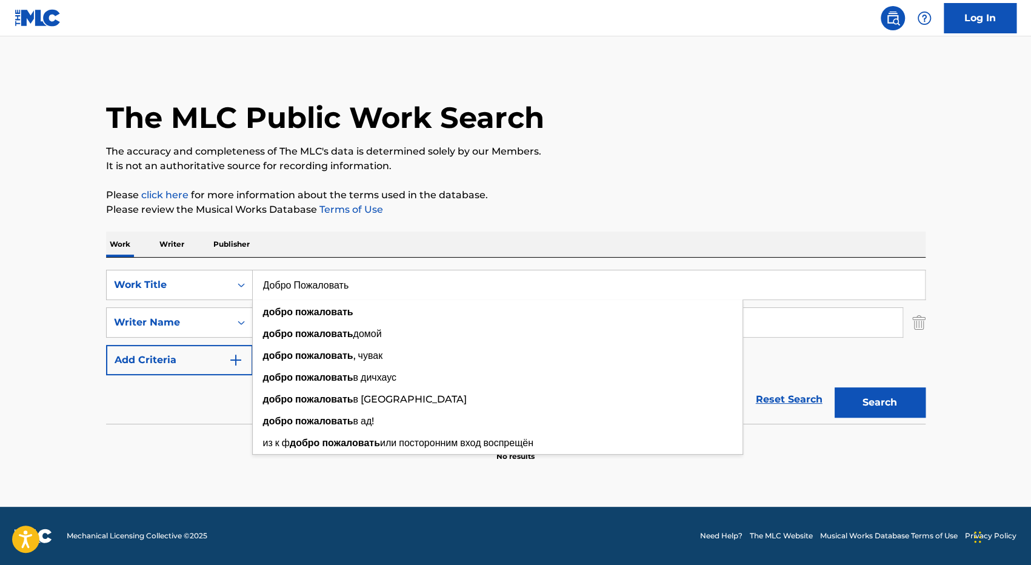
type input "Добро Пожаловать"
click at [910, 321] on div "SearchWithCriteria81a60ceb-5609-4464-a1fc-f883786a1663 Writer Name mithad melik…" at bounding box center [516, 322] width 820 height 30
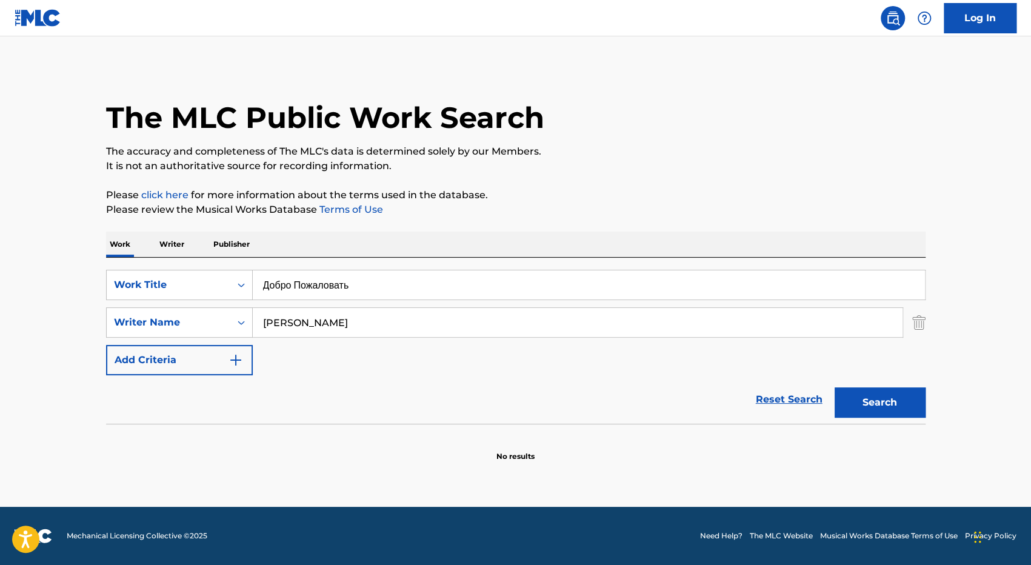
click at [919, 322] on img "Search Form" at bounding box center [918, 322] width 13 height 30
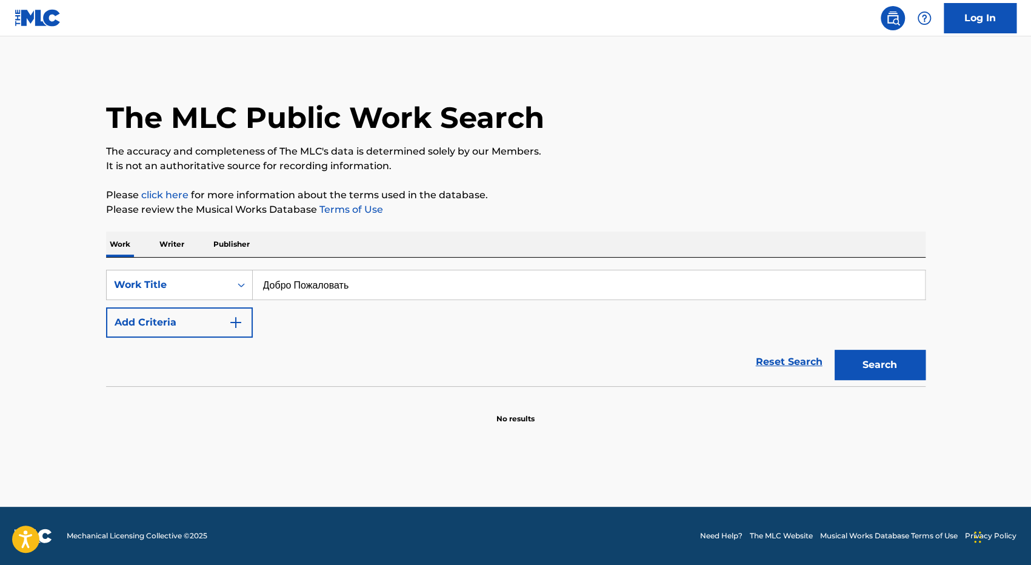
click at [911, 371] on button "Search" at bounding box center [880, 365] width 91 height 30
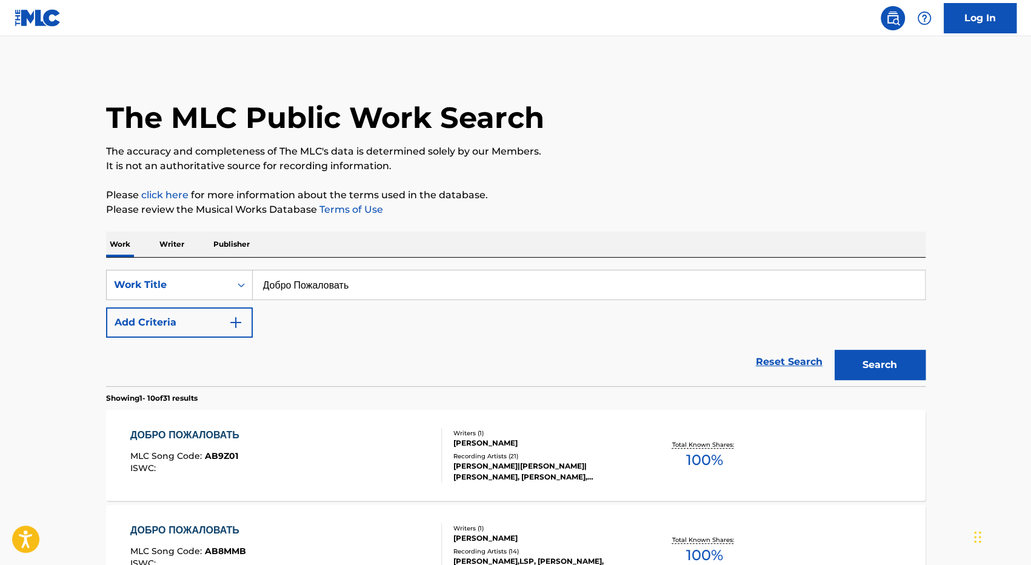
click at [228, 309] on button "Add Criteria" at bounding box center [179, 322] width 147 height 30
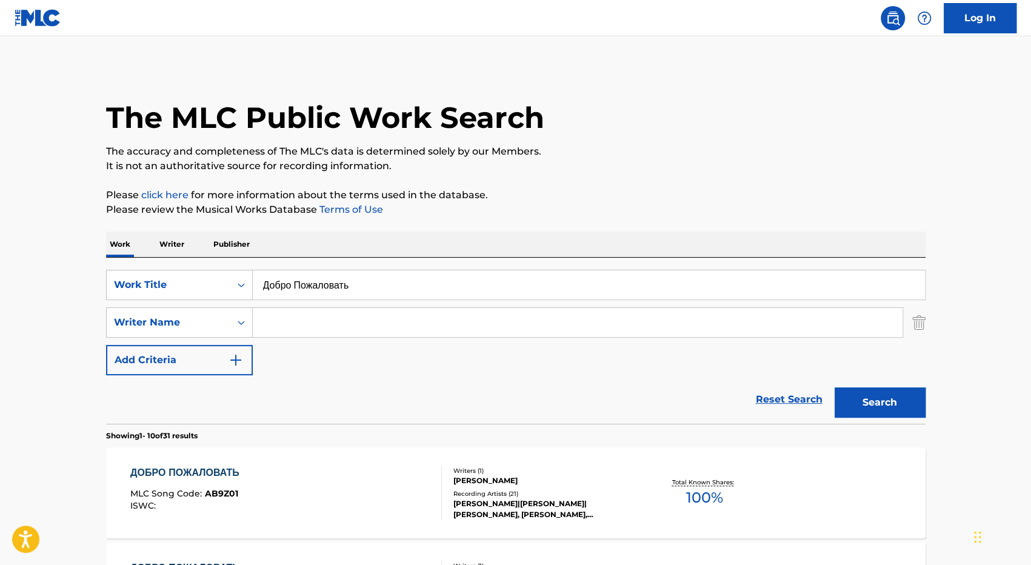
click at [309, 331] on input "Search Form" at bounding box center [578, 322] width 650 height 29
paste input "Добро Пожаловать (Welcome)"
type input "Добро Пожаловать (Welcome)"
paste input "Ковалев Егор Юрьевич"
type input "Ковалев Егор Юрьевич"
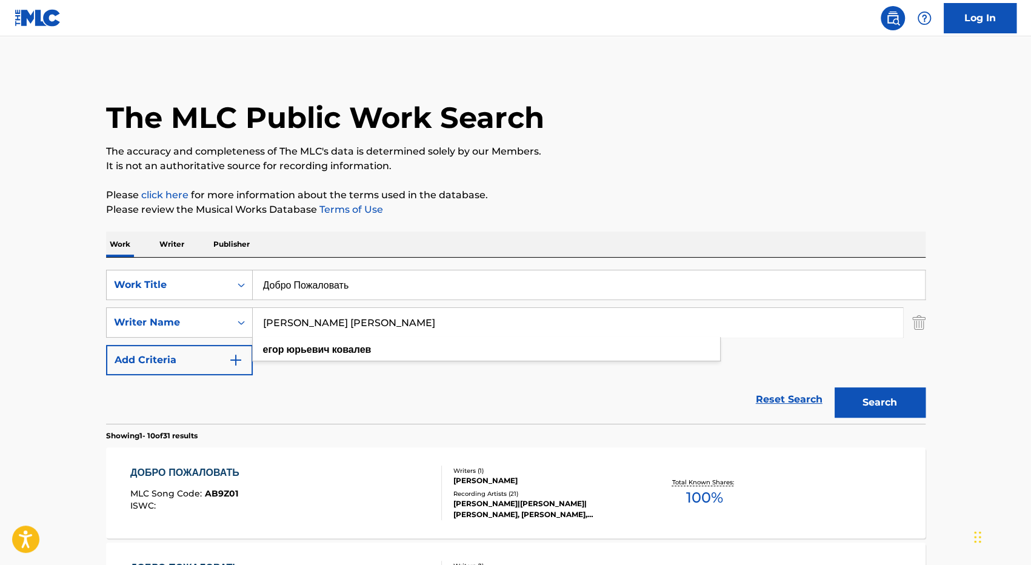
click at [901, 402] on button "Search" at bounding box center [880, 402] width 91 height 30
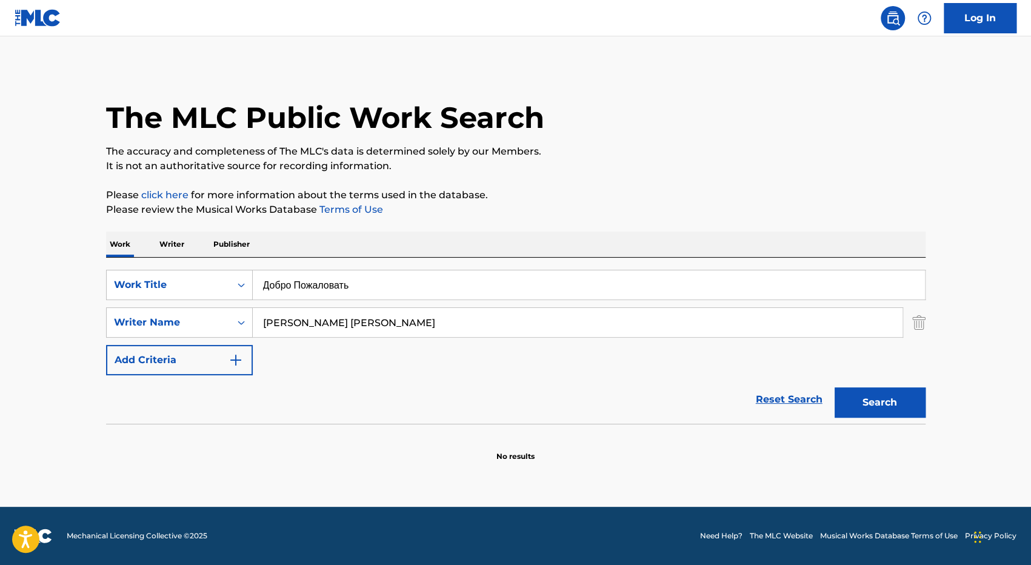
click at [392, 288] on input "Добро Пожаловать" at bounding box center [589, 284] width 672 height 29
click at [919, 328] on img "Search Form" at bounding box center [918, 322] width 13 height 30
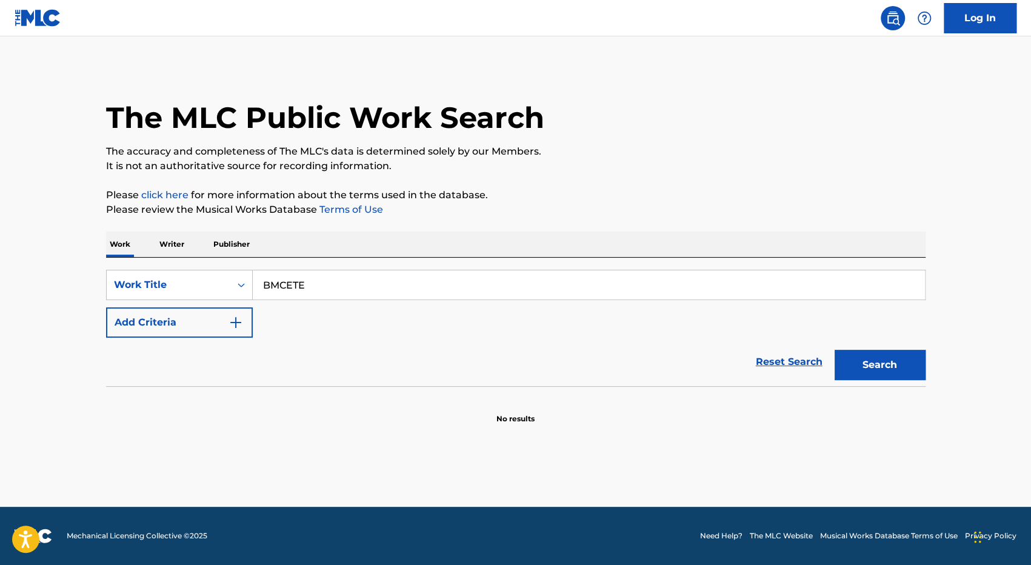
click at [908, 341] on div "Search" at bounding box center [877, 362] width 97 height 49
click at [896, 356] on button "Search" at bounding box center [880, 365] width 91 height 30
click at [302, 278] on input "BMCETE" at bounding box center [589, 284] width 672 height 29
paste input "EC"
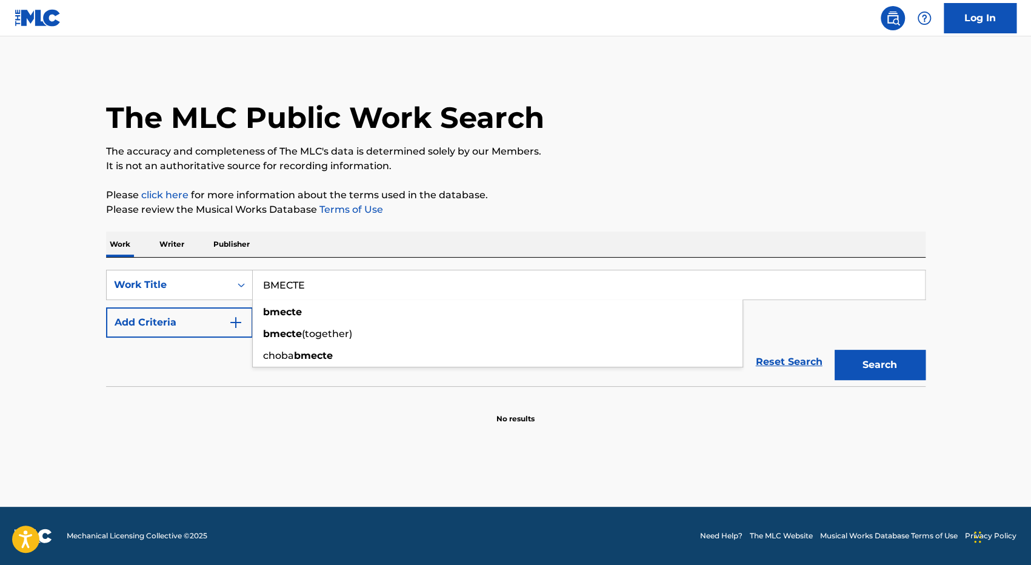
type input "BMECTE"
click at [873, 356] on button "Search" at bounding box center [880, 365] width 91 height 30
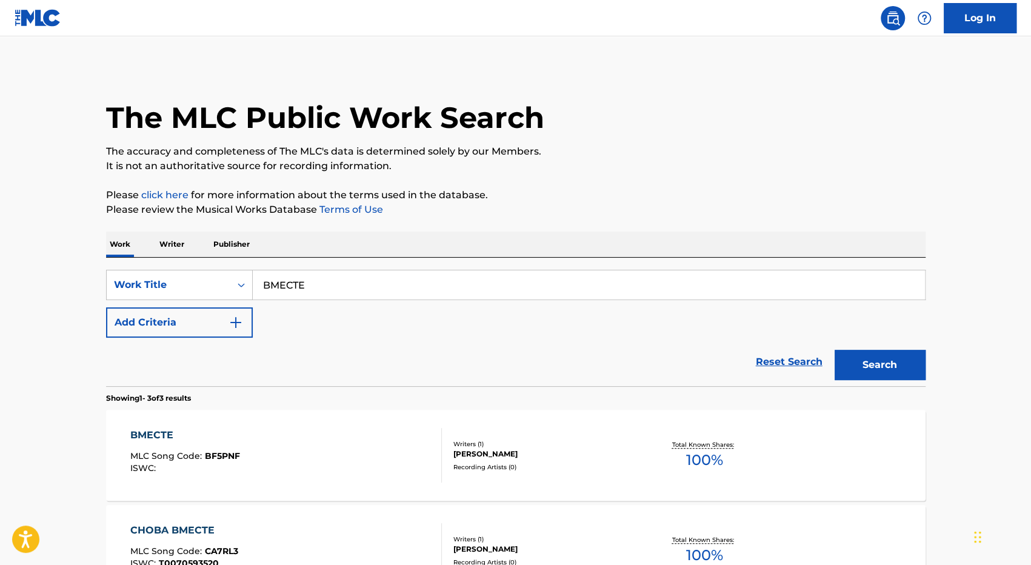
click at [450, 345] on div "Reset Search Search" at bounding box center [516, 362] width 820 height 49
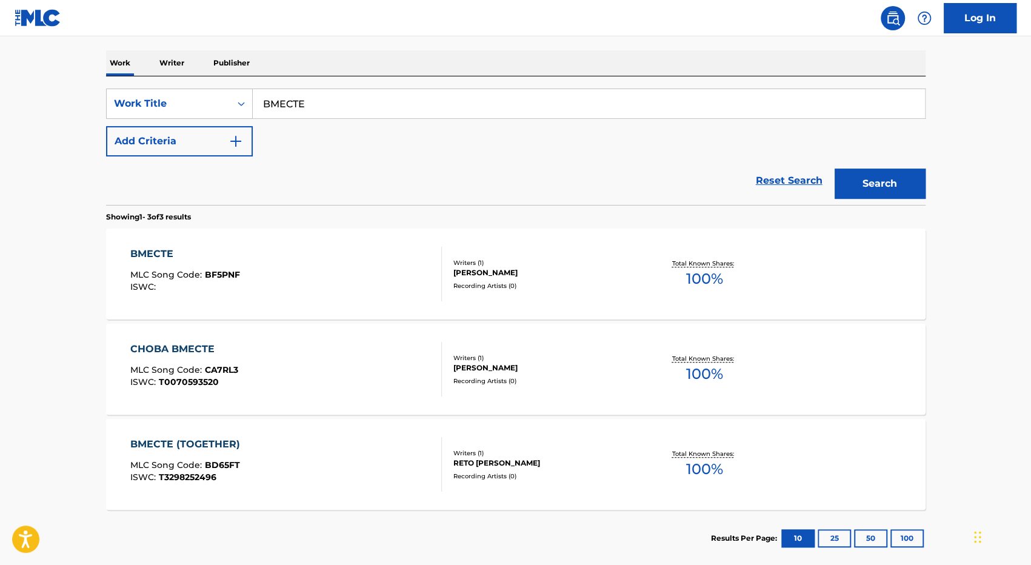
scroll to position [182, 0]
click at [342, 366] on div "CHOBA BMECTE MLC Song Code : CA7RL3 ISWC : T0070593520" at bounding box center [286, 368] width 312 height 55
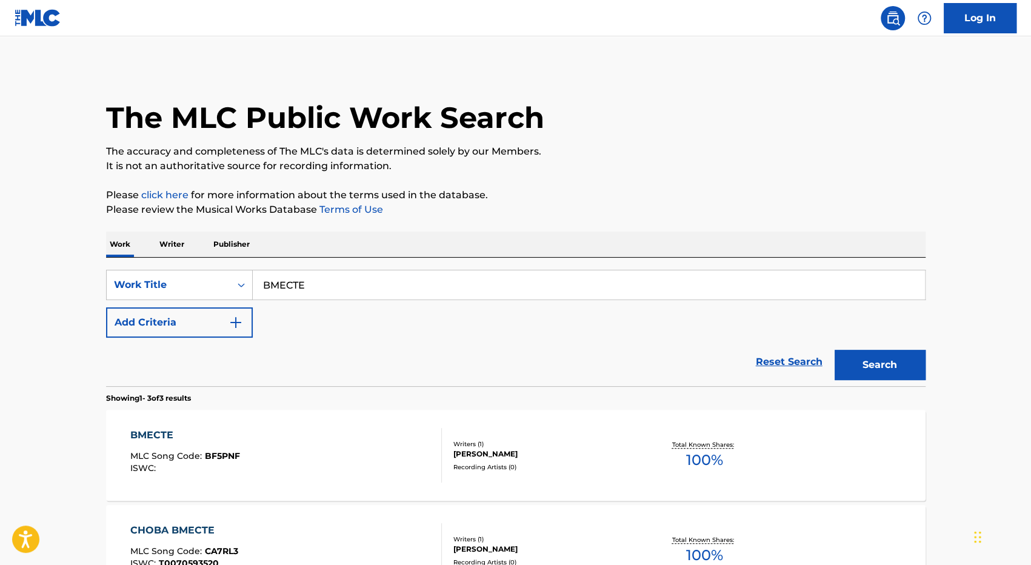
click at [606, 202] on p "Please click here for more information about the terms used in the database." at bounding box center [516, 195] width 820 height 15
